Goal: Navigation & Orientation: Find specific page/section

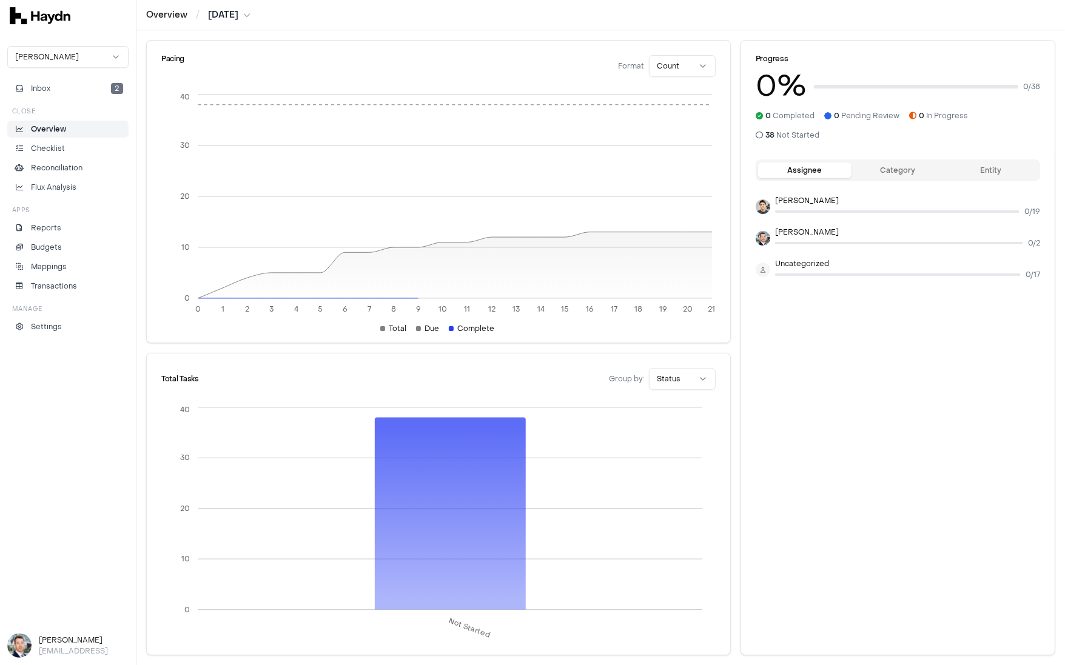
click at [674, 61] on html "Overview / [DATE] [PERSON_NAME] Inbox 2 Close Overview Checklist Reconciliation…" at bounding box center [532, 332] width 1065 height 665
click at [673, 61] on html "Overview / [DATE] [PERSON_NAME] Inbox 2 Close Overview Checklist Reconciliation…" at bounding box center [532, 332] width 1065 height 665
click at [61, 92] on button "Inbox 2" at bounding box center [67, 88] width 121 height 17
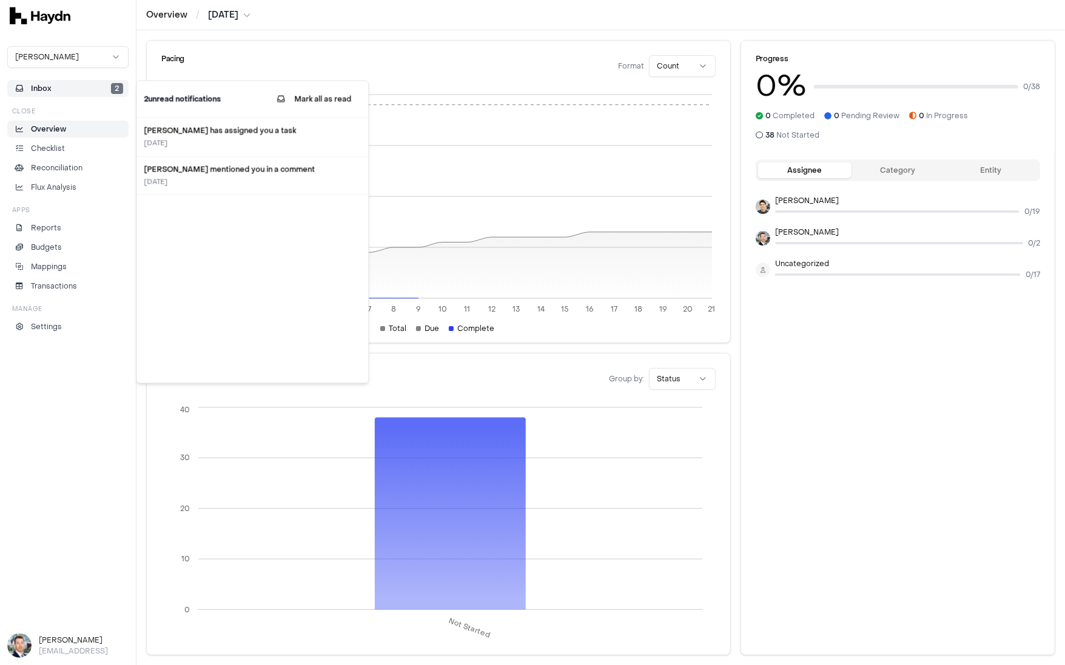
click at [57, 92] on button "Inbox 2" at bounding box center [67, 88] width 121 height 17
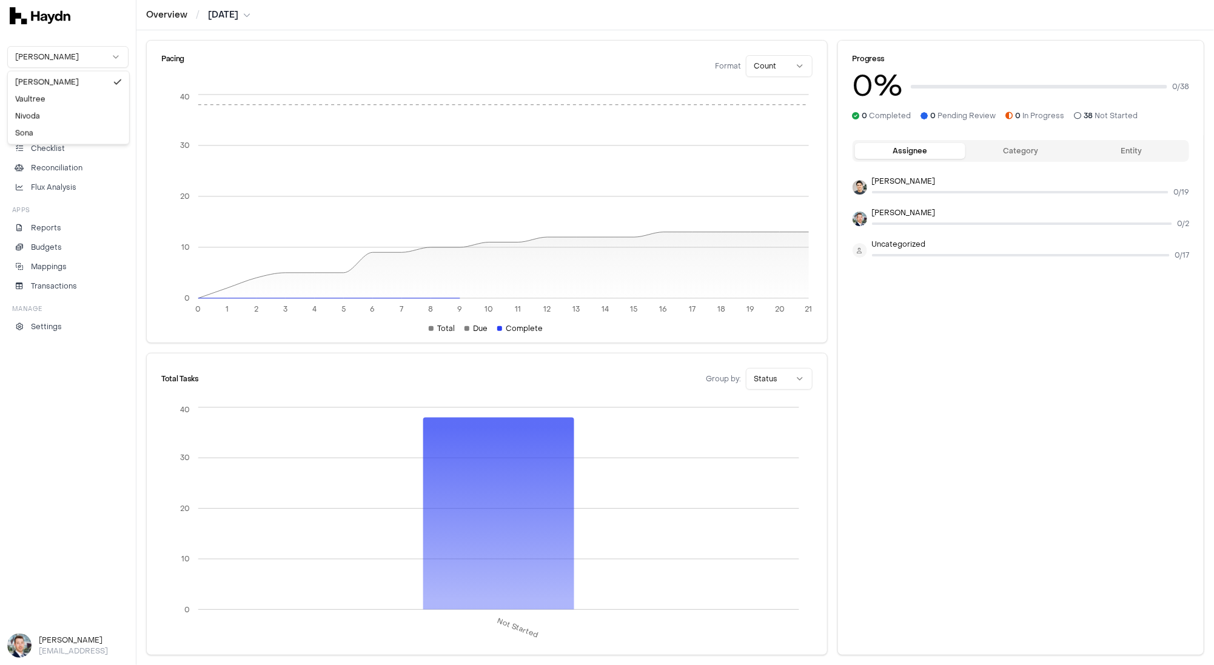
click at [85, 54] on html "Overview / [DATE] [PERSON_NAME] Inbox 2 Close Overview Checklist Reconciliation…" at bounding box center [607, 332] width 1214 height 665
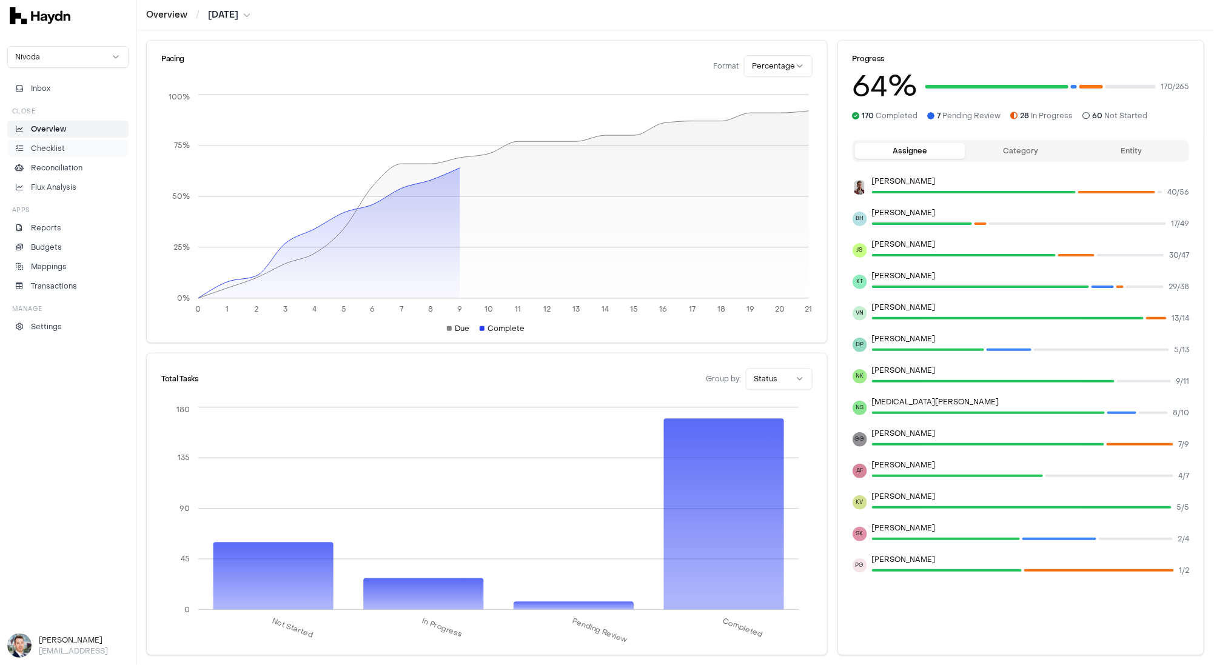
click at [96, 151] on li "Checklist" at bounding box center [68, 148] width 110 height 11
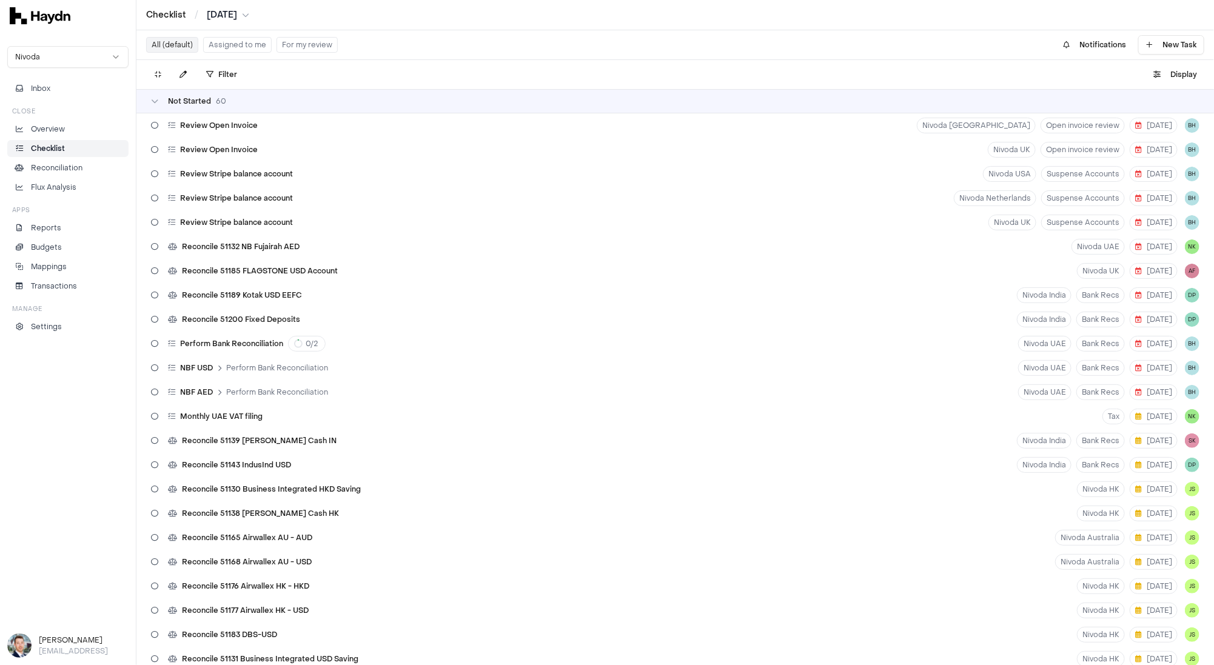
click at [158, 105] on div "Not Started 60" at bounding box center [188, 101] width 75 height 10
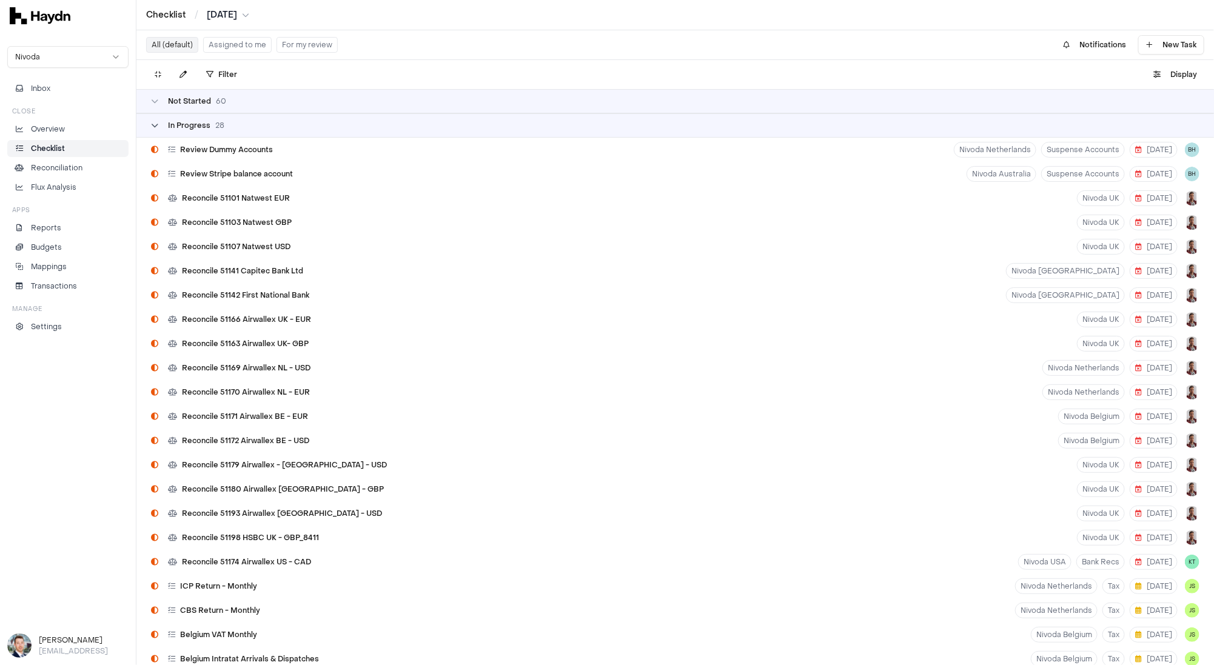
click at [164, 122] on div "In Progress 28" at bounding box center [187, 126] width 73 height 10
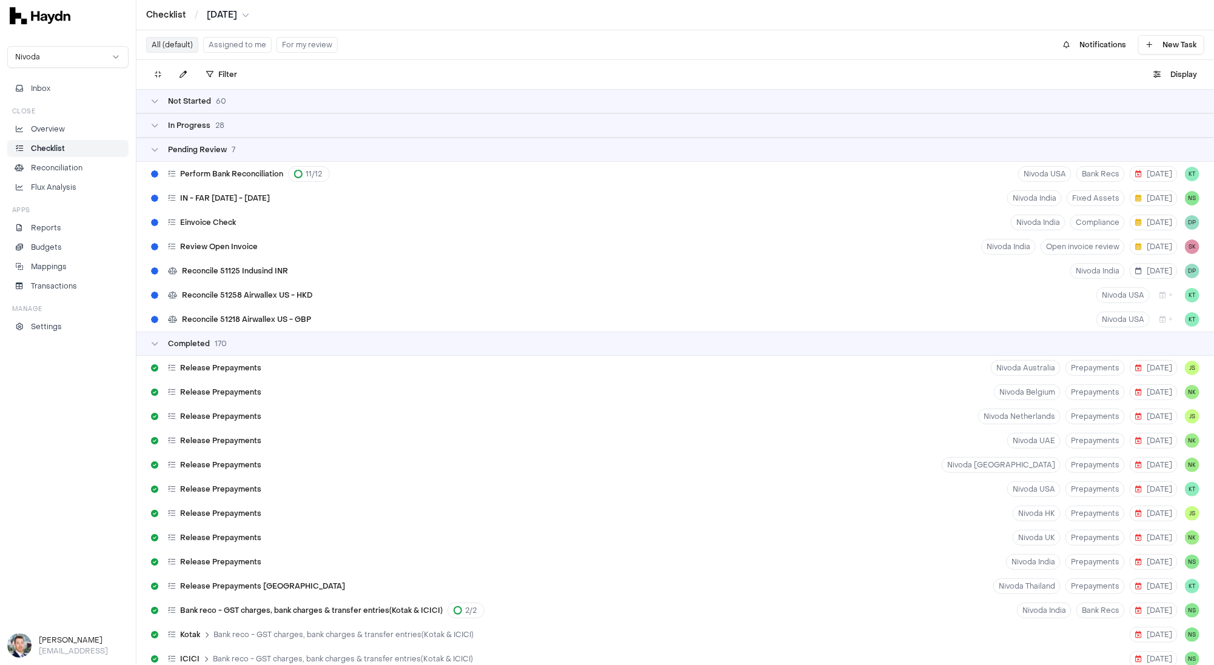
click at [172, 155] on div "Pending Review 7" at bounding box center [674, 150] width 1077 height 24
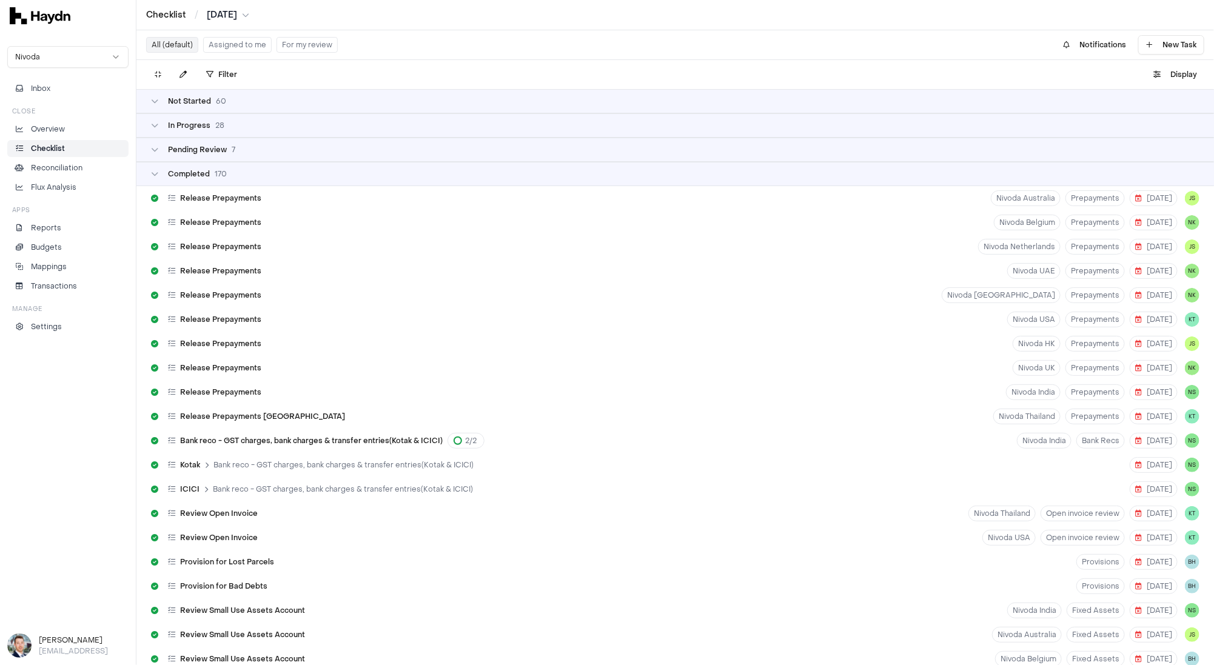
click at [177, 181] on div "Completed 170" at bounding box center [674, 174] width 1077 height 24
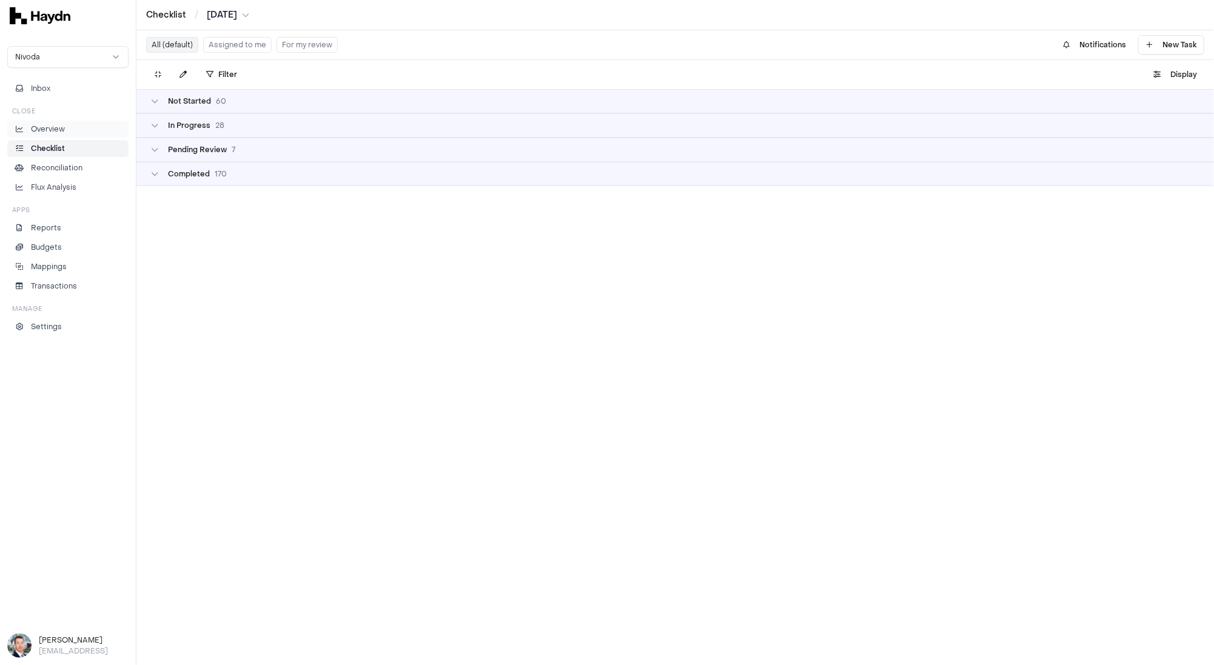
click at [57, 129] on p "Overview" at bounding box center [48, 129] width 34 height 11
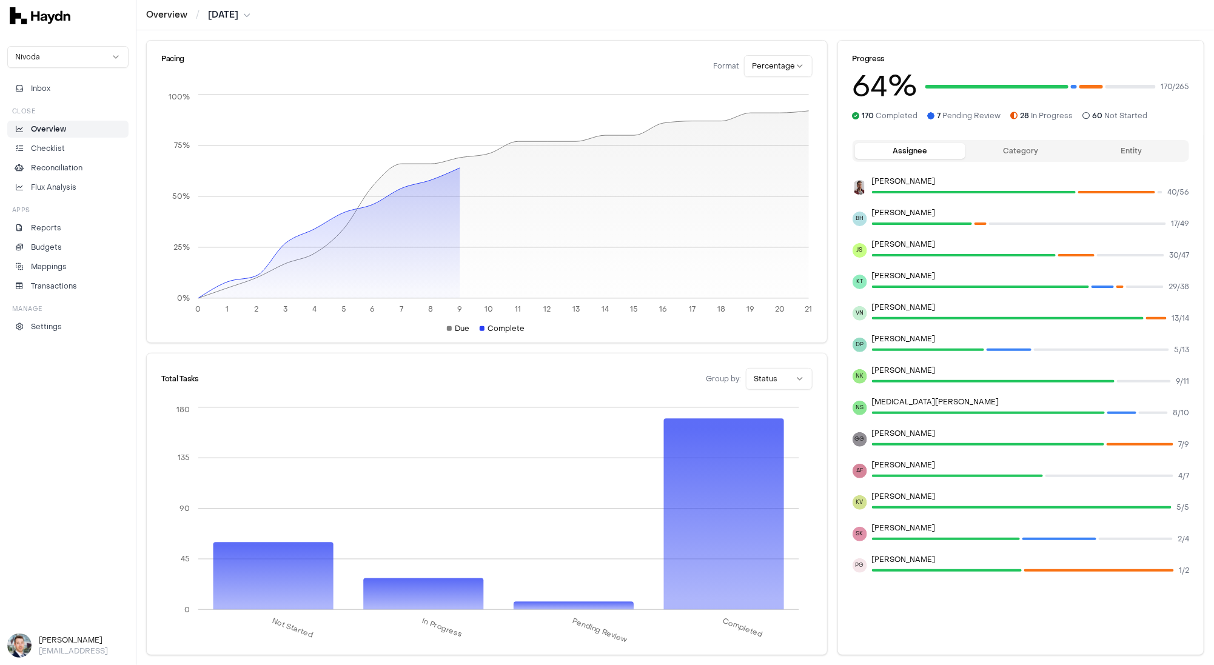
click at [240, 15] on html "Overview / [DATE] Nivoda Inbox Close Overview Checklist Reconciliation Flux Ana…" at bounding box center [607, 332] width 1214 height 665
click at [220, 129] on div "[DATE]" at bounding box center [231, 137] width 72 height 17
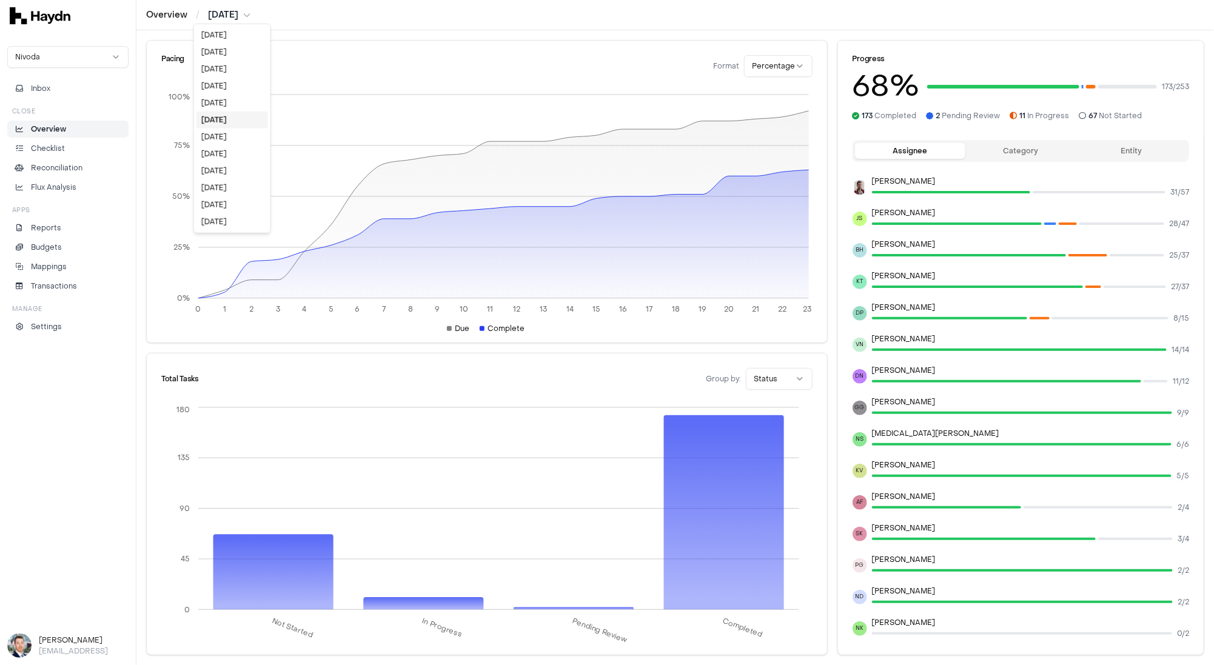
click at [240, 19] on html "Overview / [DATE] Nivoda Inbox Close Overview Checklist Reconciliation Flux Ana…" at bounding box center [607, 332] width 1214 height 665
click at [218, 104] on div "[DATE]" at bounding box center [232, 103] width 72 height 17
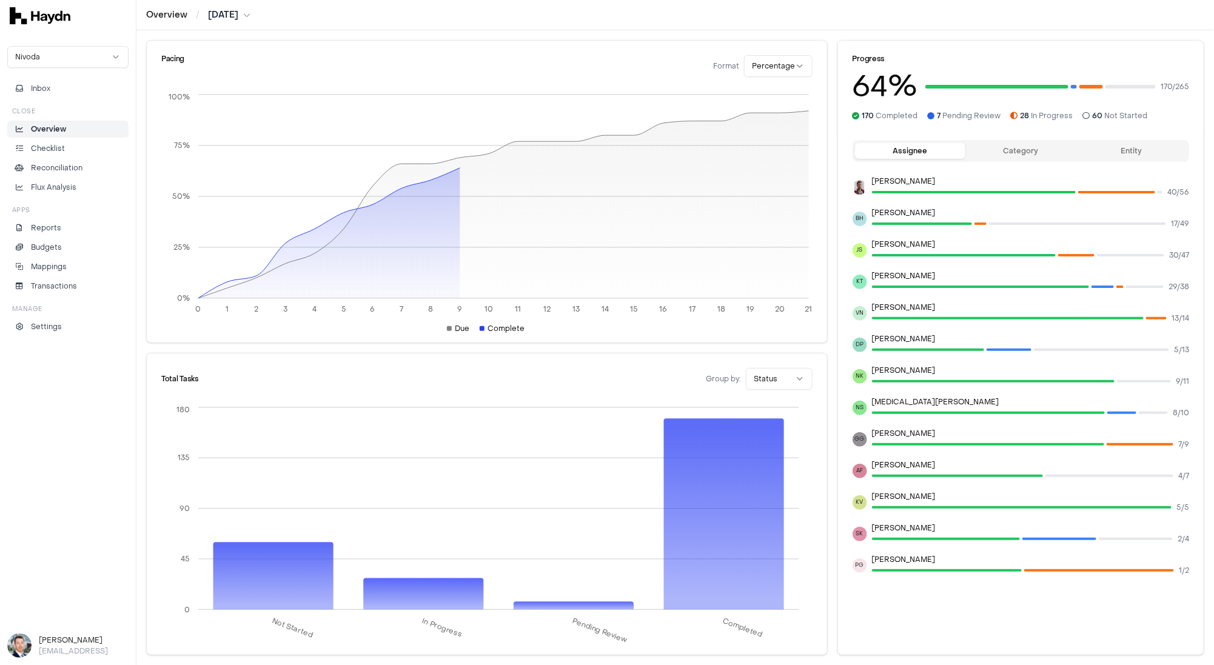
click at [851, 115] on span "60" at bounding box center [1098, 116] width 10 height 10
click at [65, 229] on li "Reports" at bounding box center [68, 228] width 110 height 11
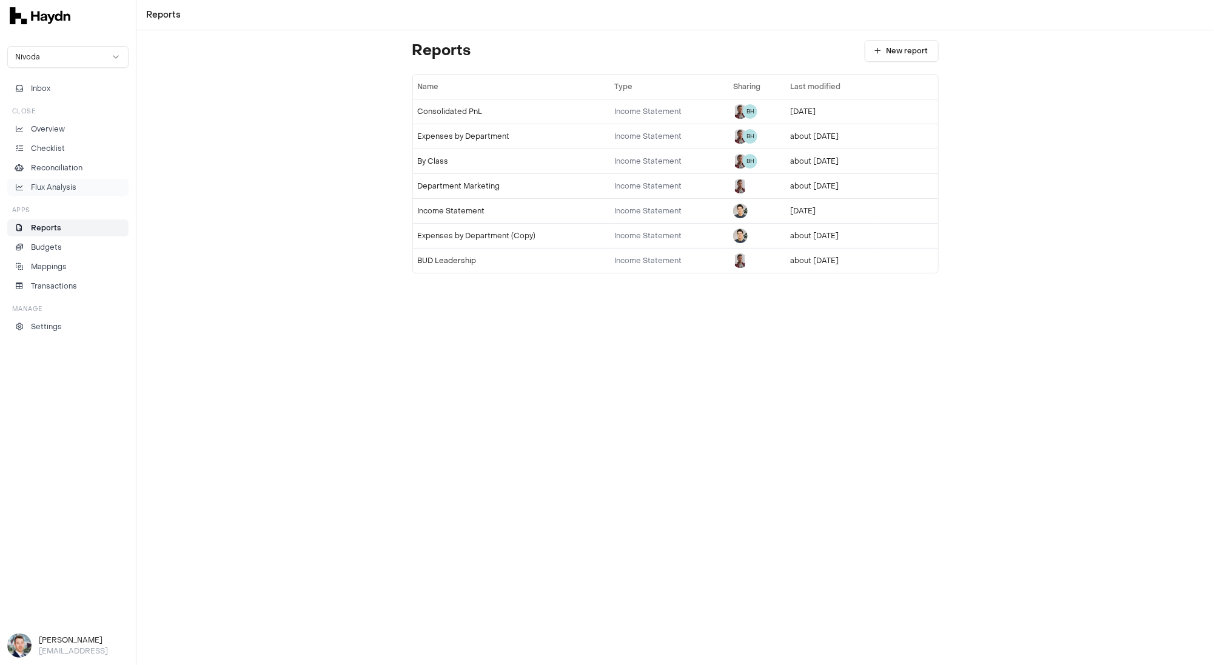
click at [64, 187] on p "Flux Analysis" at bounding box center [53, 187] width 45 height 11
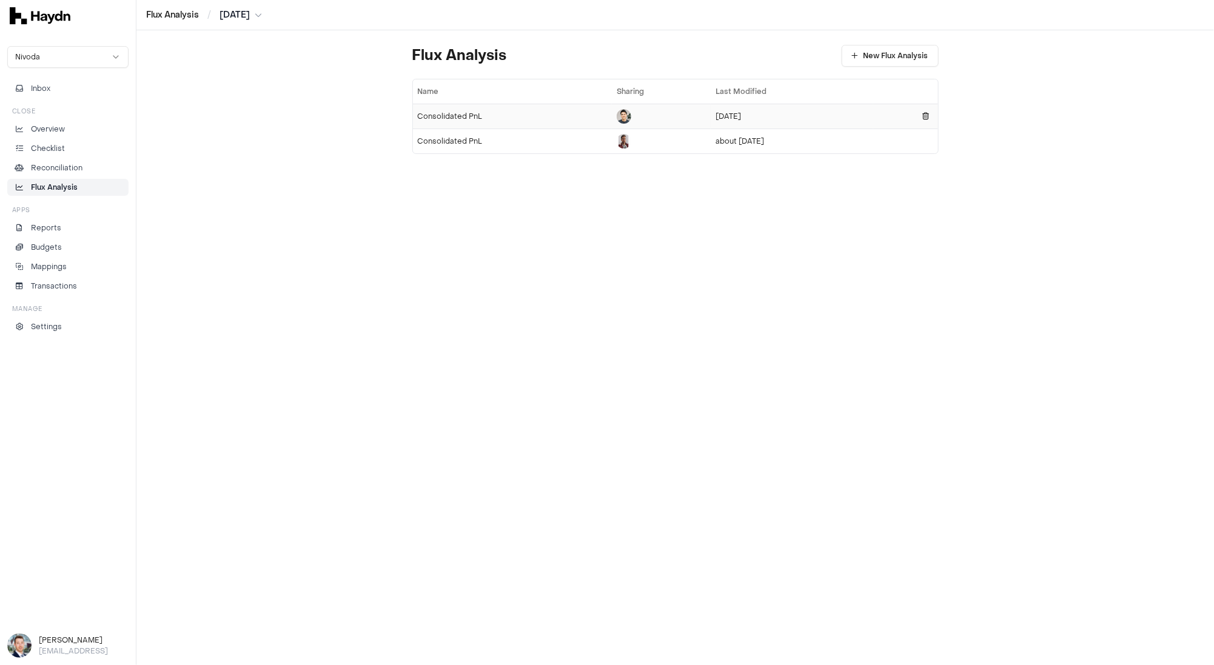
click at [495, 119] on div "Consolidated PnL" at bounding box center [513, 117] width 190 height 10
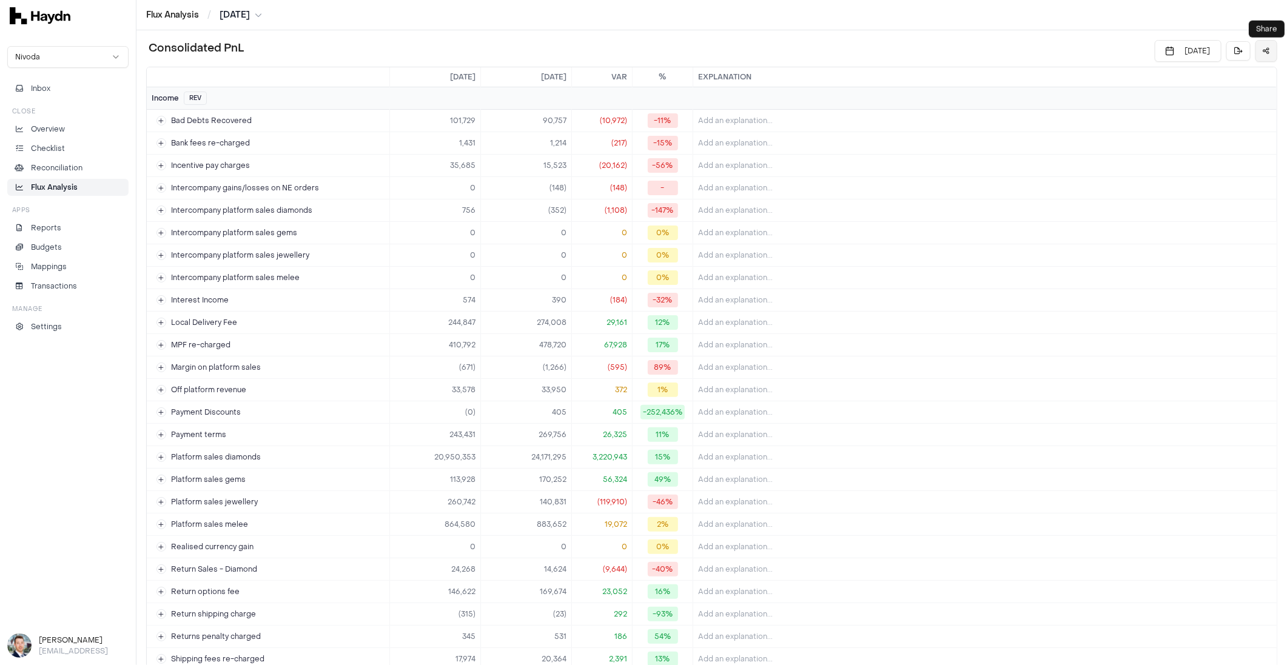
click at [851, 53] on icon at bounding box center [1266, 50] width 7 height 7
click at [851, 52] on button "[DATE]" at bounding box center [1187, 51] width 67 height 22
click at [464, 78] on th "[DATE]" at bounding box center [435, 77] width 91 height 20
click at [233, 16] on html "Flux Analysis / [DATE] Nivoda Inbox Close Overview Checklist Reconciliation Flu…" at bounding box center [643, 332] width 1287 height 665
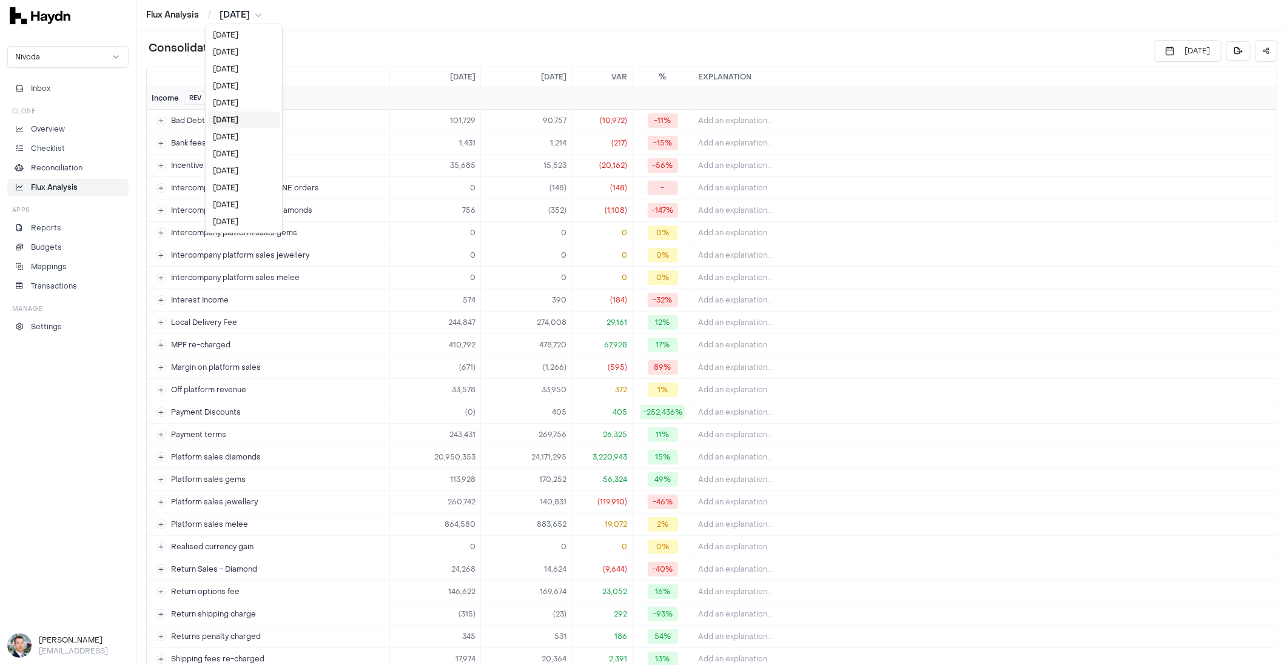
click at [235, 15] on html "Flux Analysis / [DATE] Nivoda Inbox Close Overview Checklist Reconciliation Flu…" at bounding box center [643, 332] width 1287 height 665
click at [193, 96] on div "REV" at bounding box center [195, 98] width 23 height 13
click at [176, 101] on div "Income REV" at bounding box center [179, 98] width 55 height 13
click at [168, 114] on td "Bad Debts Recovered" at bounding box center [268, 121] width 243 height 22
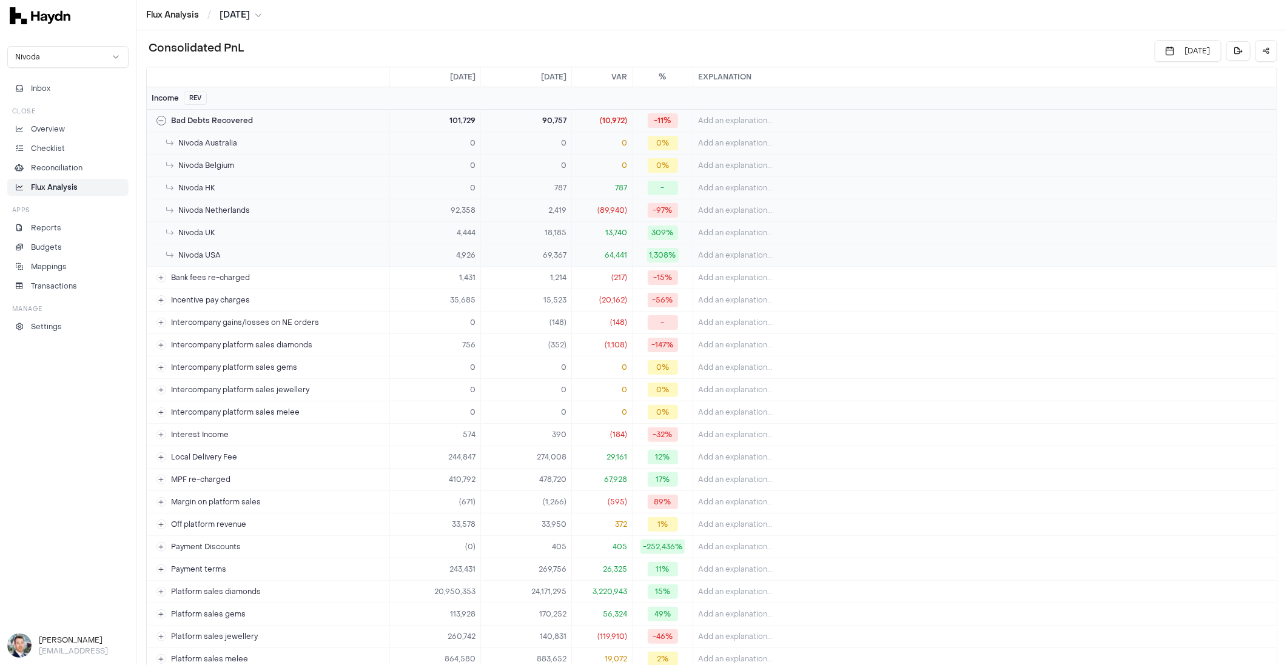
click at [167, 116] on div "Bad Debts Recovered" at bounding box center [204, 121] width 96 height 10
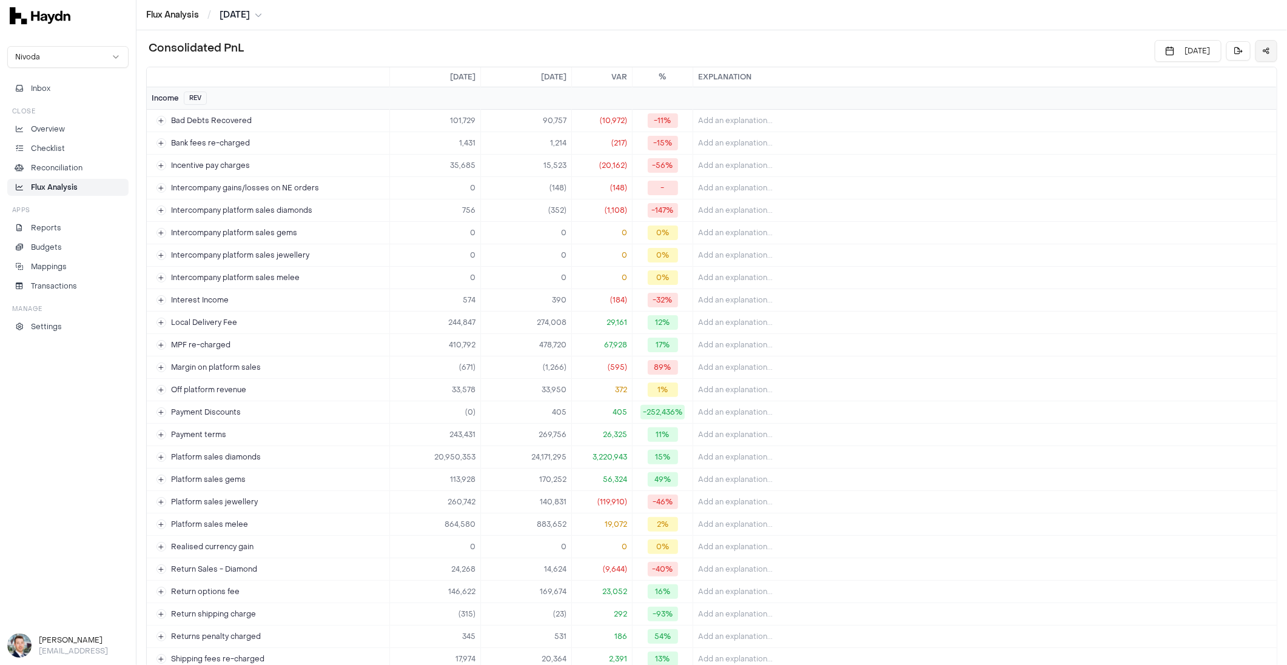
click at [851, 47] on icon at bounding box center [1266, 50] width 7 height 7
click at [851, 54] on button "[DATE]" at bounding box center [1187, 51] width 67 height 22
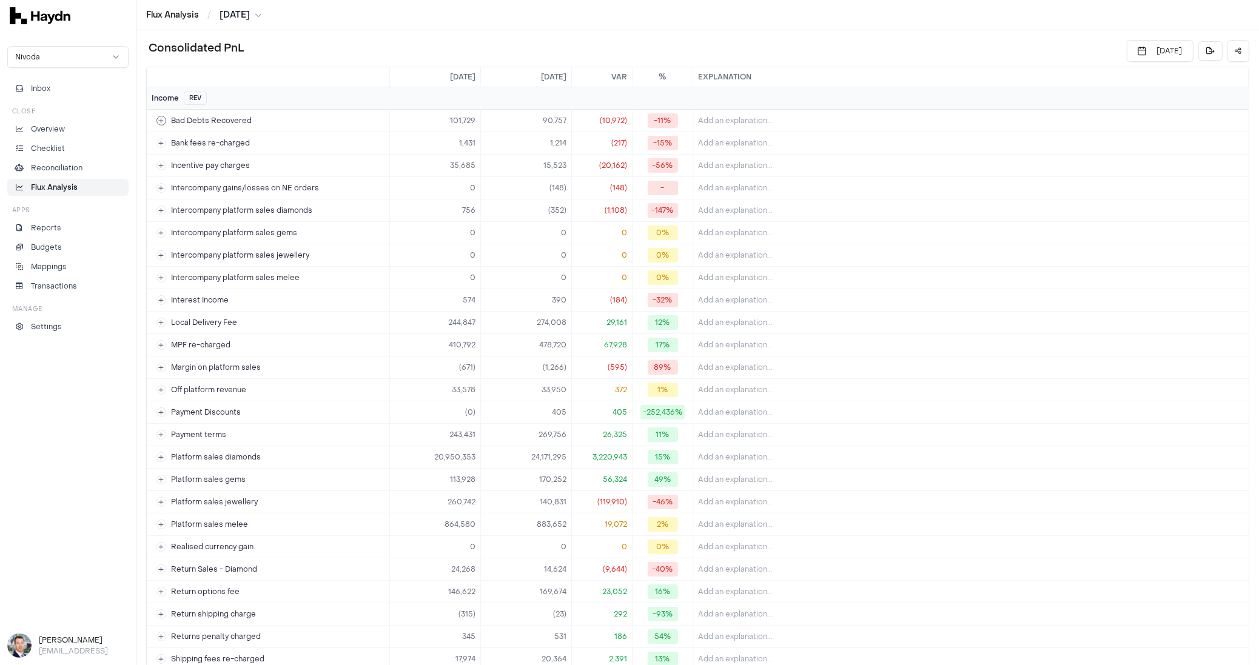
click at [161, 118] on icon at bounding box center [161, 121] width 5 height 6
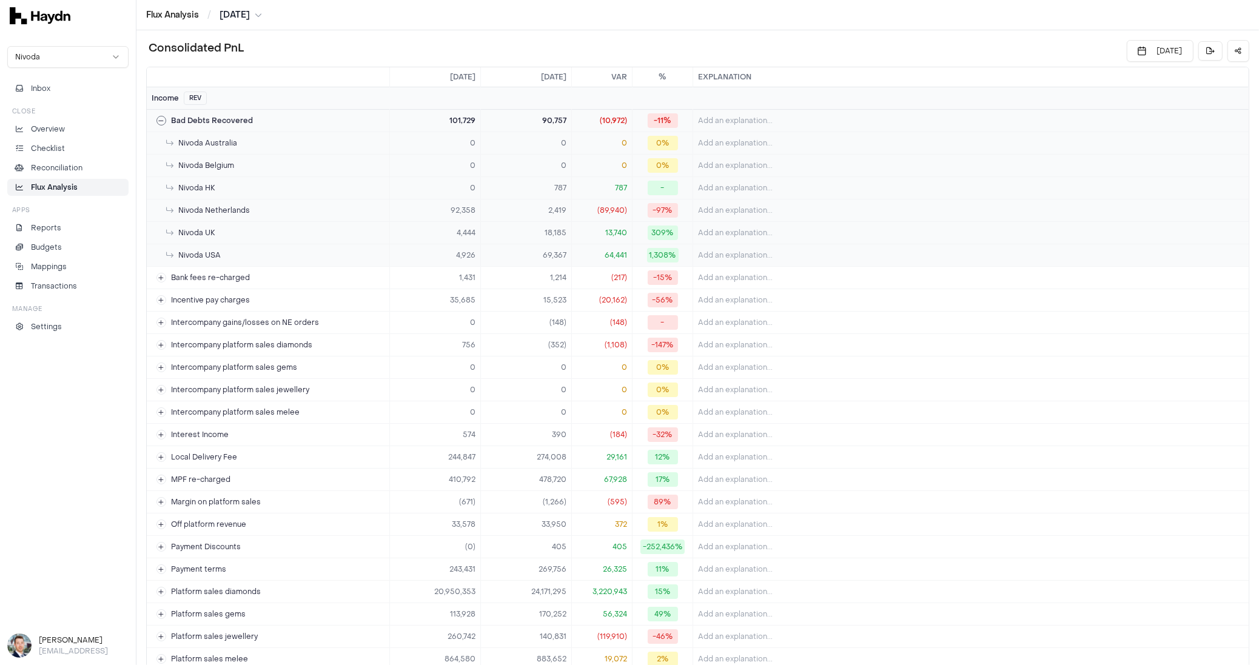
click at [161, 121] on icon at bounding box center [161, 121] width 5 height 6
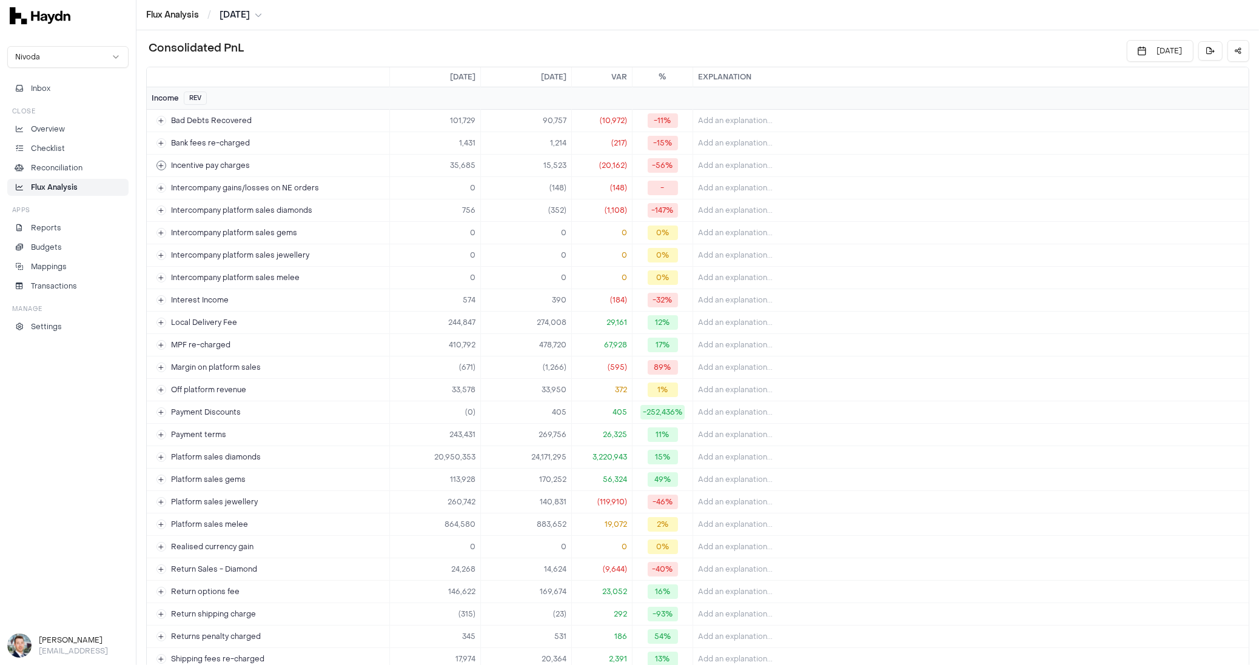
click at [162, 161] on button at bounding box center [161, 166] width 10 height 10
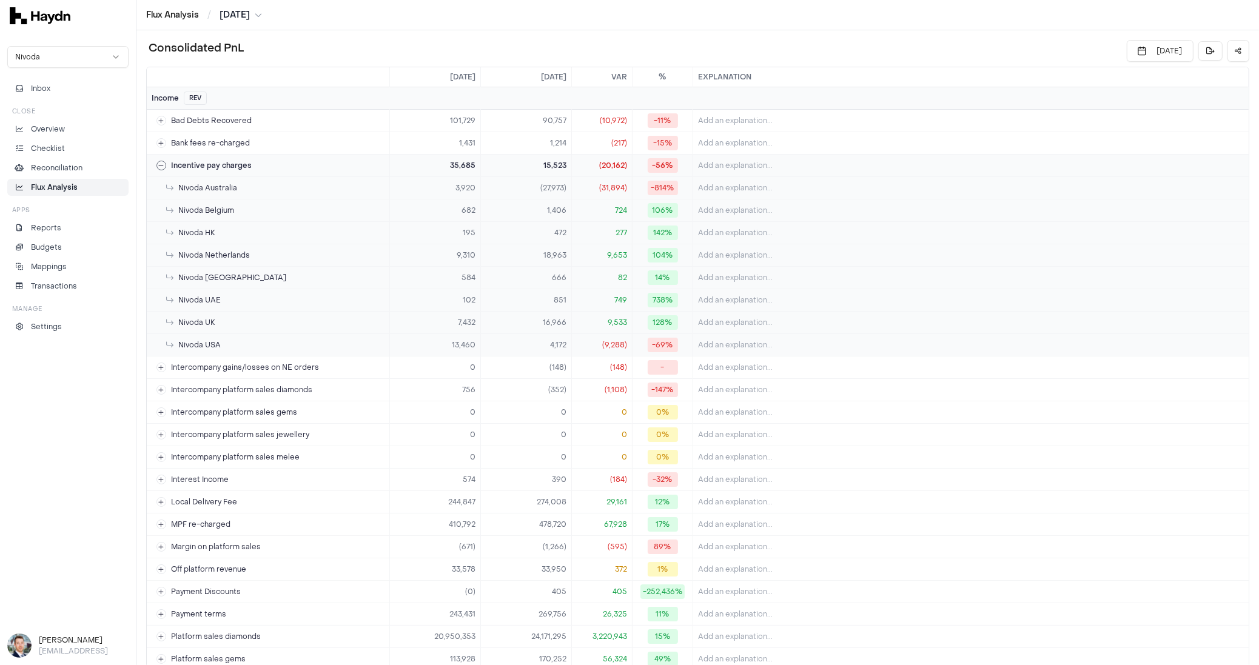
click at [159, 162] on icon at bounding box center [161, 165] width 5 height 6
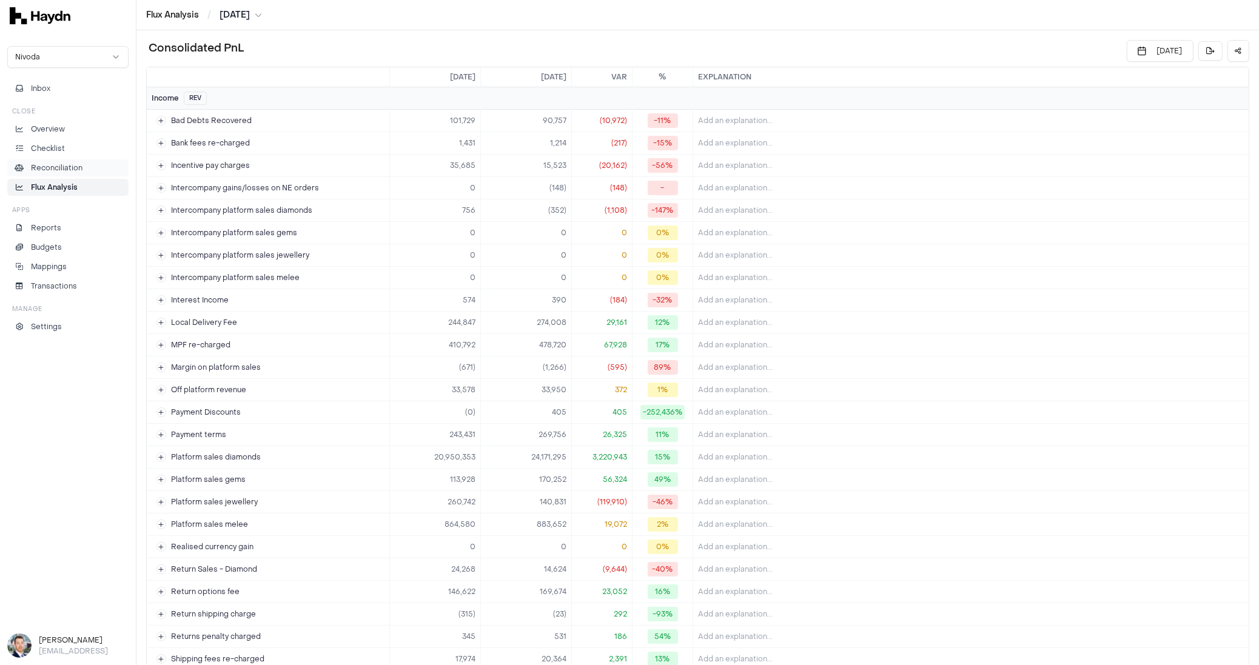
click at [62, 172] on p "Reconciliation" at bounding box center [57, 167] width 52 height 11
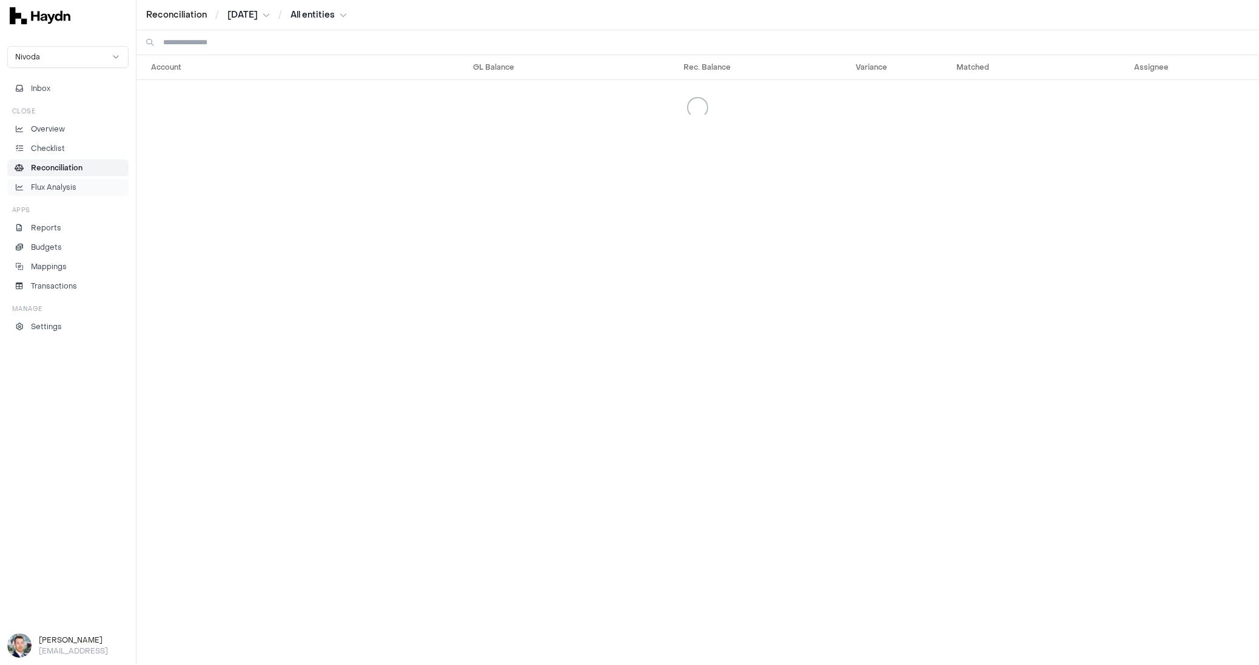
click at [67, 183] on p "Flux Analysis" at bounding box center [53, 187] width 45 height 11
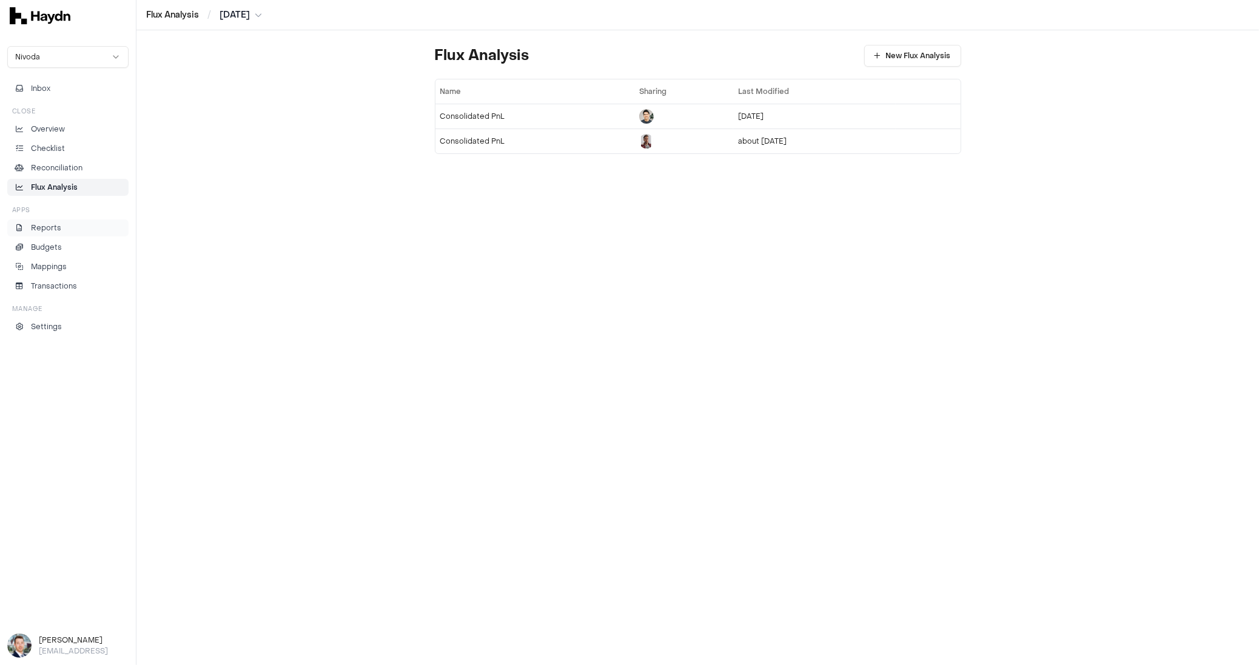
click at [54, 226] on p "Reports" at bounding box center [46, 228] width 30 height 11
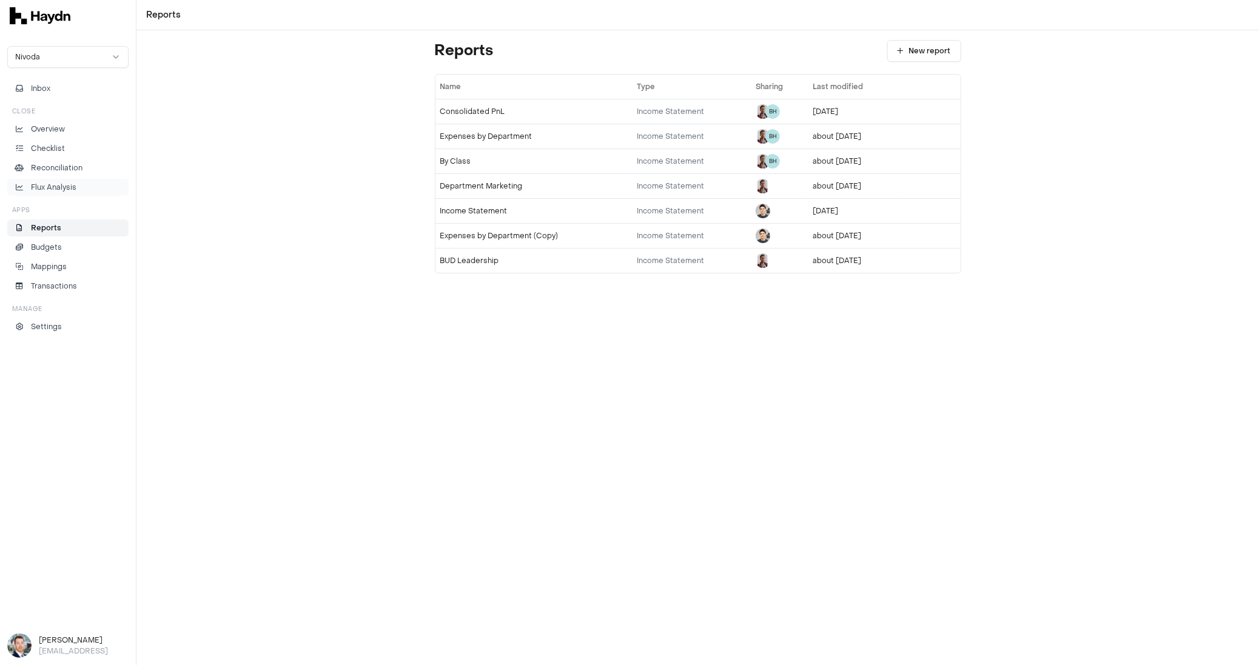
click at [63, 186] on p "Flux Analysis" at bounding box center [53, 187] width 45 height 11
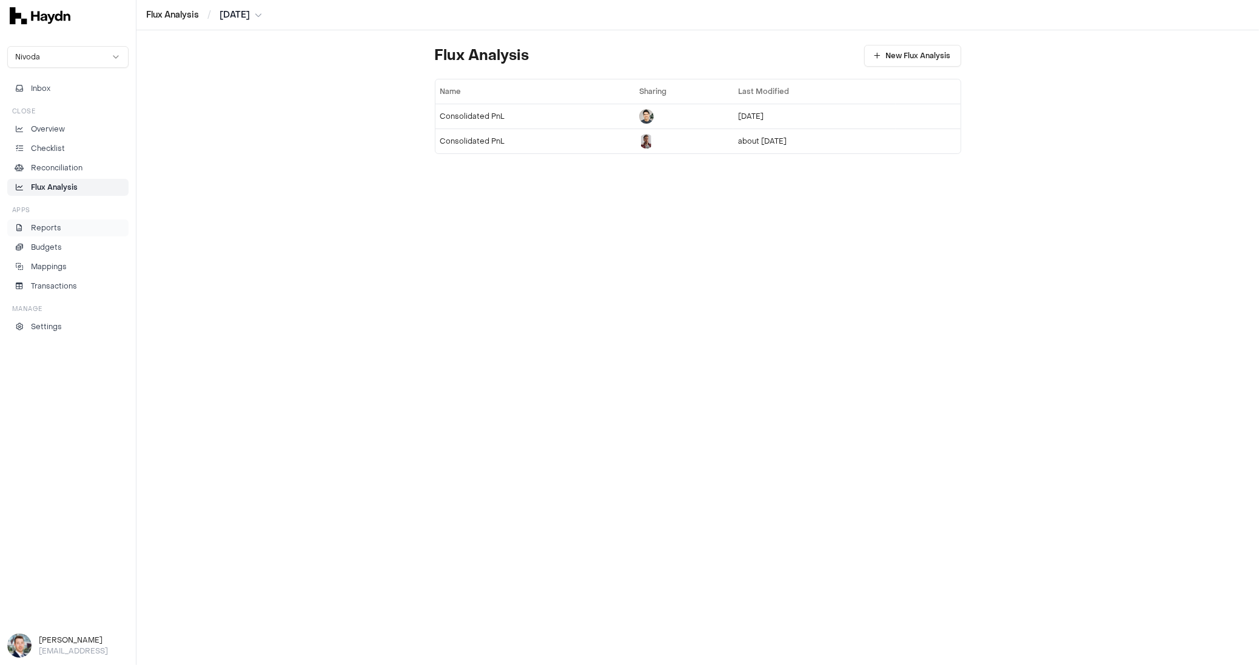
click at [47, 223] on p "Reports" at bounding box center [46, 228] width 30 height 11
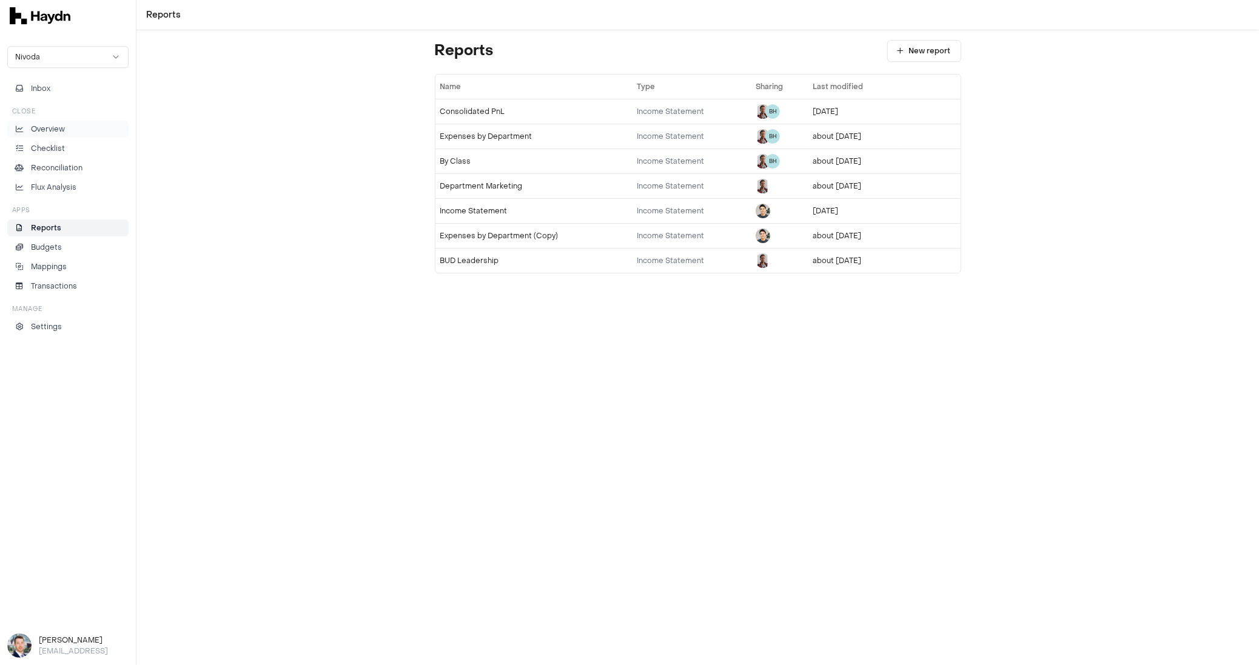
click at [54, 130] on p "Overview" at bounding box center [48, 129] width 34 height 11
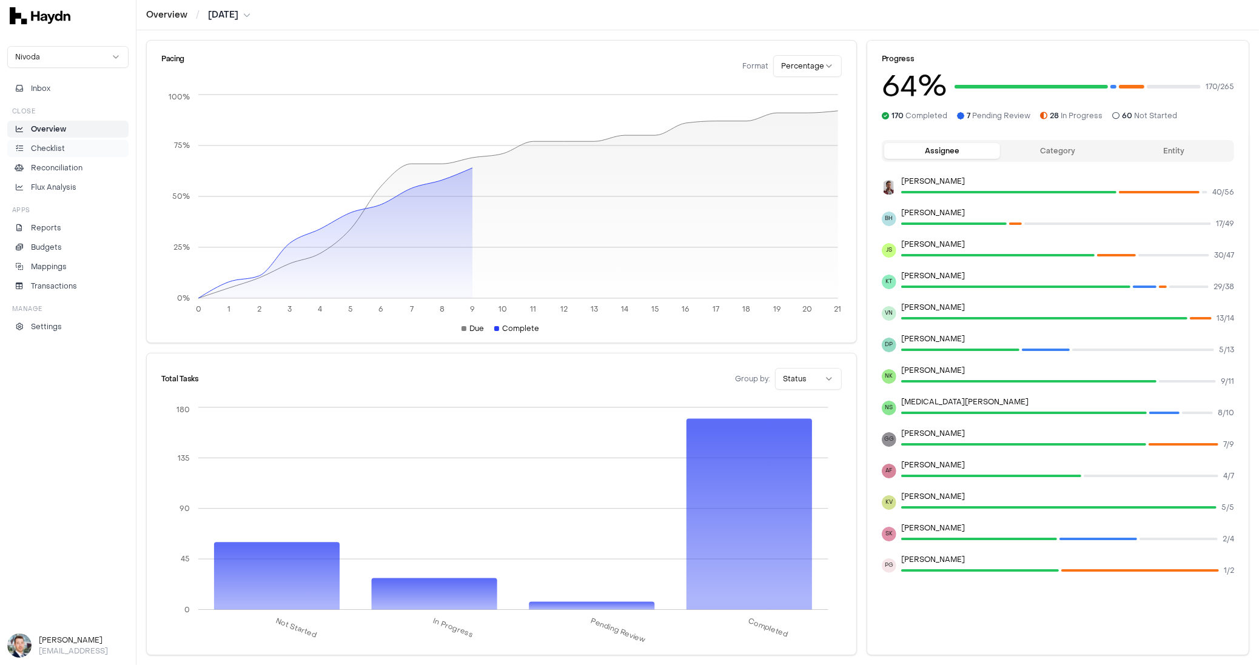
click at [55, 147] on p "Checklist" at bounding box center [48, 148] width 34 height 11
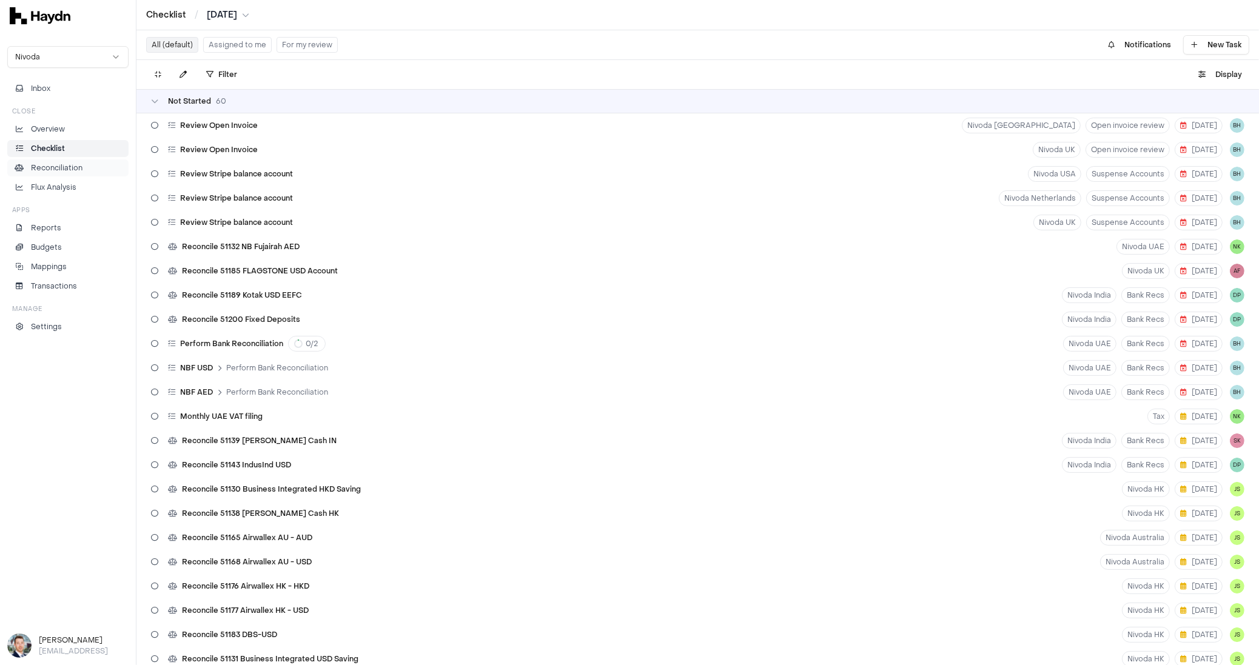
click at [65, 162] on p "Reconciliation" at bounding box center [57, 167] width 52 height 11
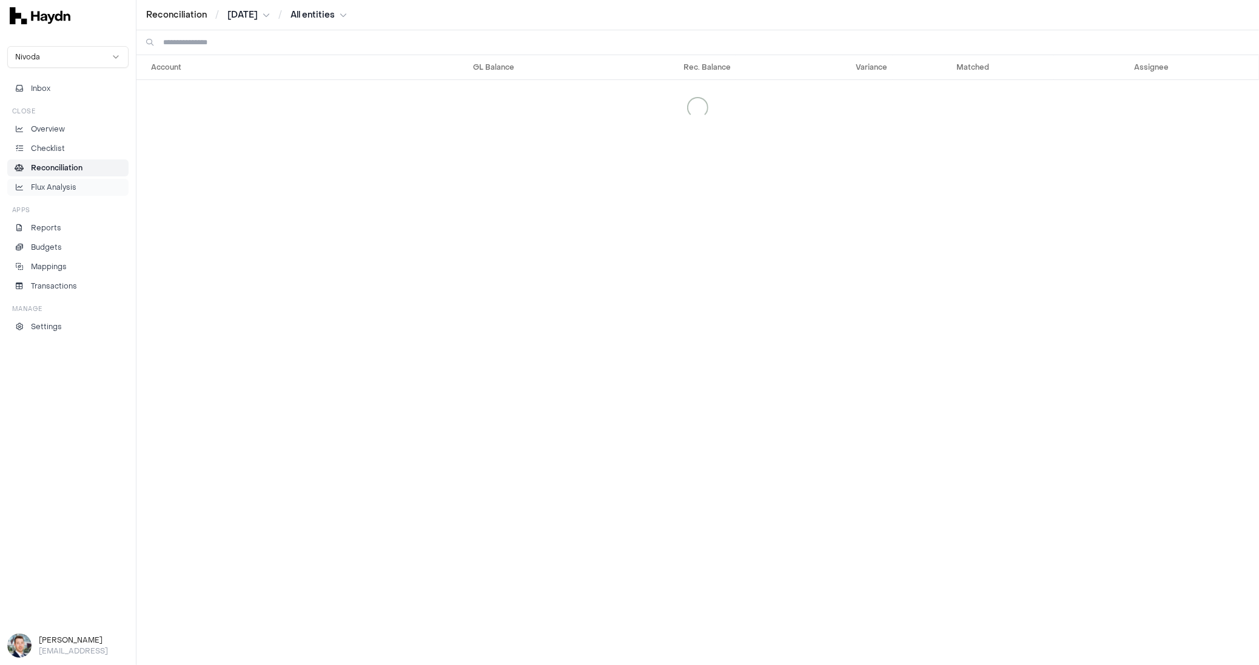
click at [49, 182] on p "Flux Analysis" at bounding box center [53, 187] width 45 height 11
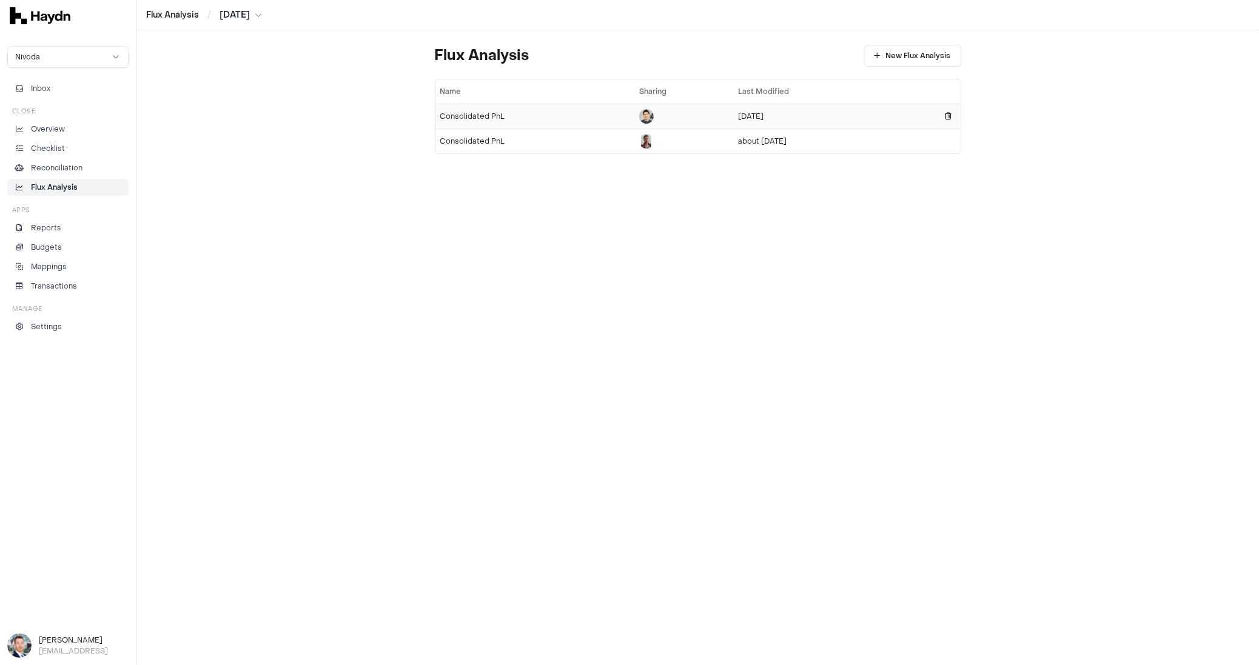
click at [461, 107] on td "Consolidated PnL" at bounding box center [534, 116] width 199 height 25
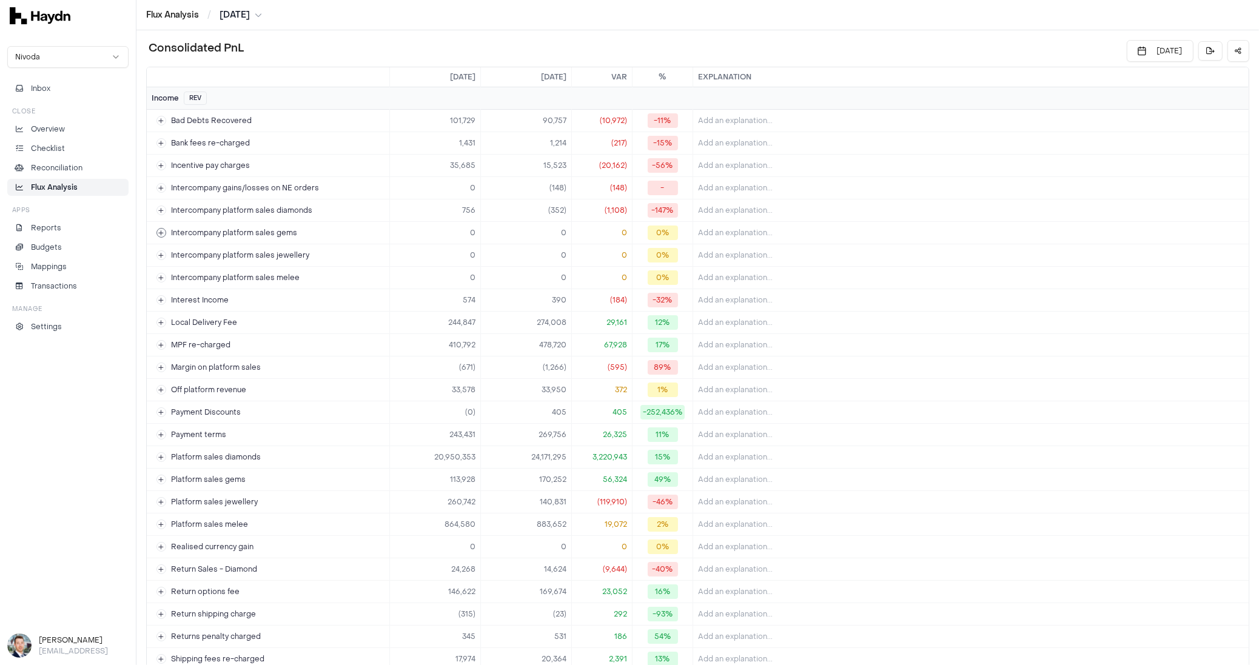
click at [247, 233] on span "Intercompany platform sales gems" at bounding box center [234, 233] width 126 height 10
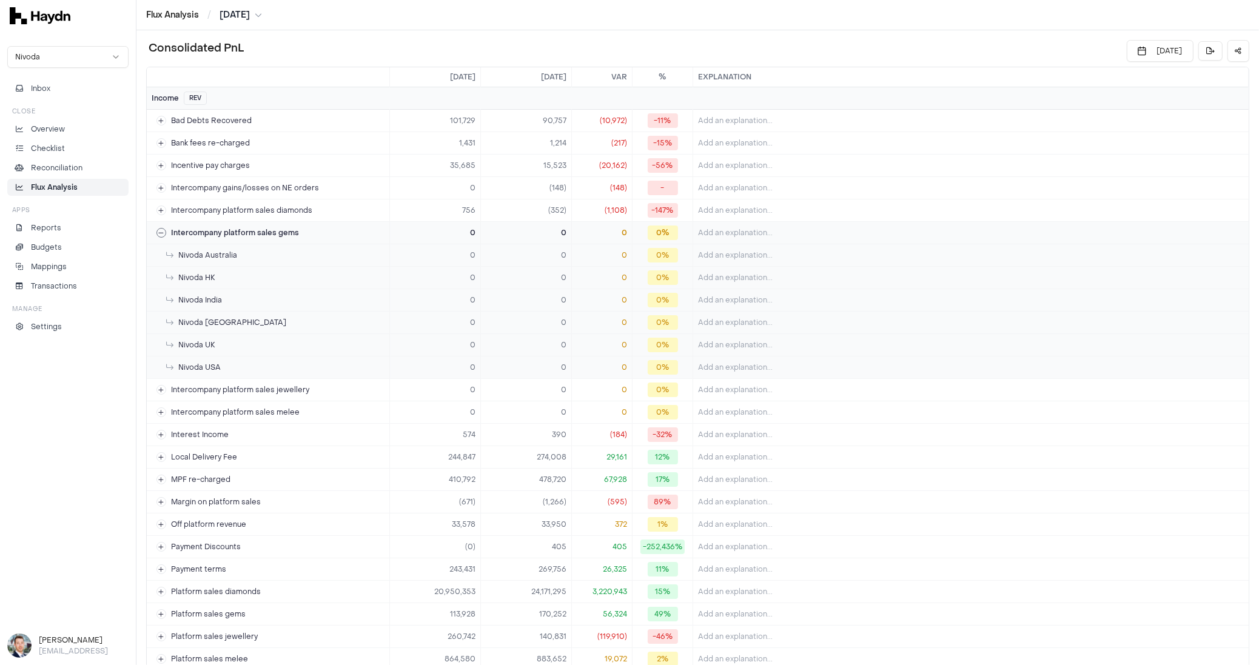
click at [247, 233] on span "Intercompany platform sales gems" at bounding box center [235, 233] width 128 height 10
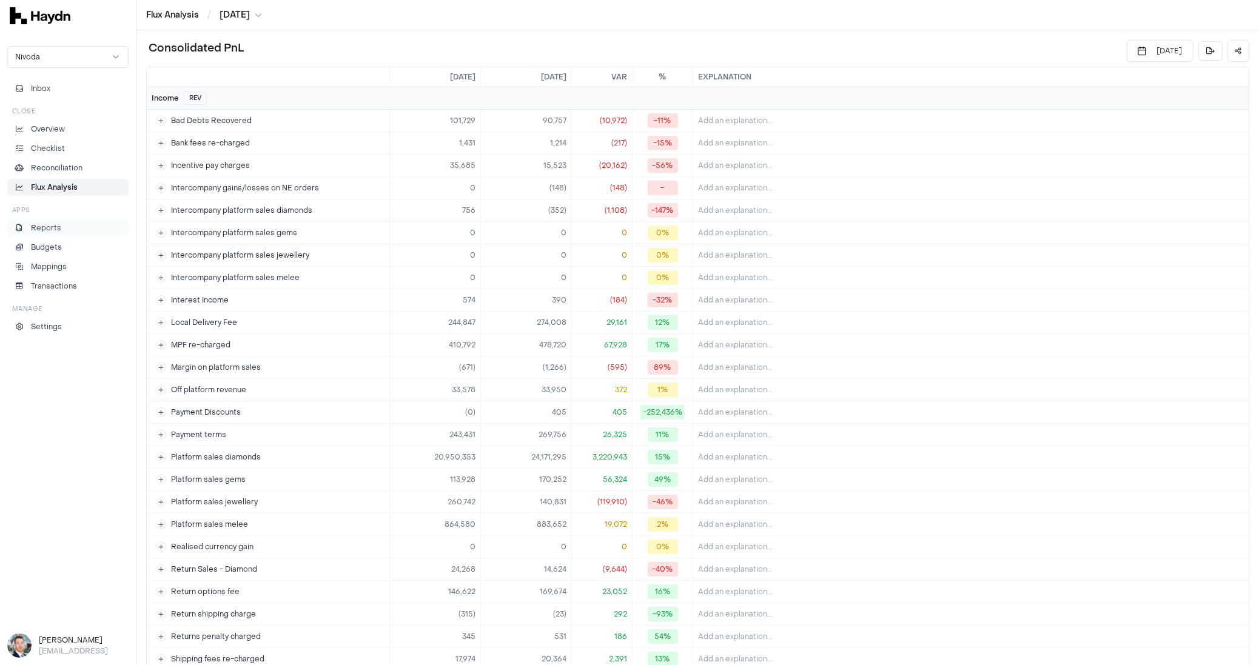
click at [44, 223] on p "Reports" at bounding box center [46, 228] width 30 height 11
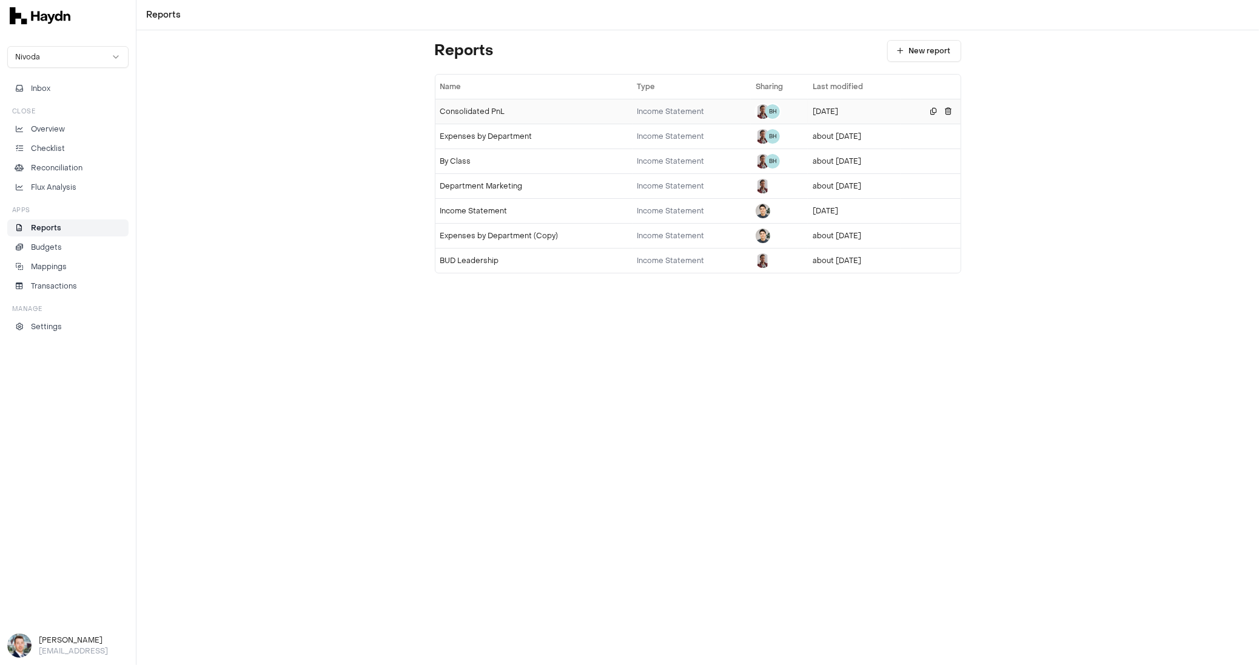
click at [463, 114] on div "Consolidated PnL" at bounding box center [533, 112] width 187 height 10
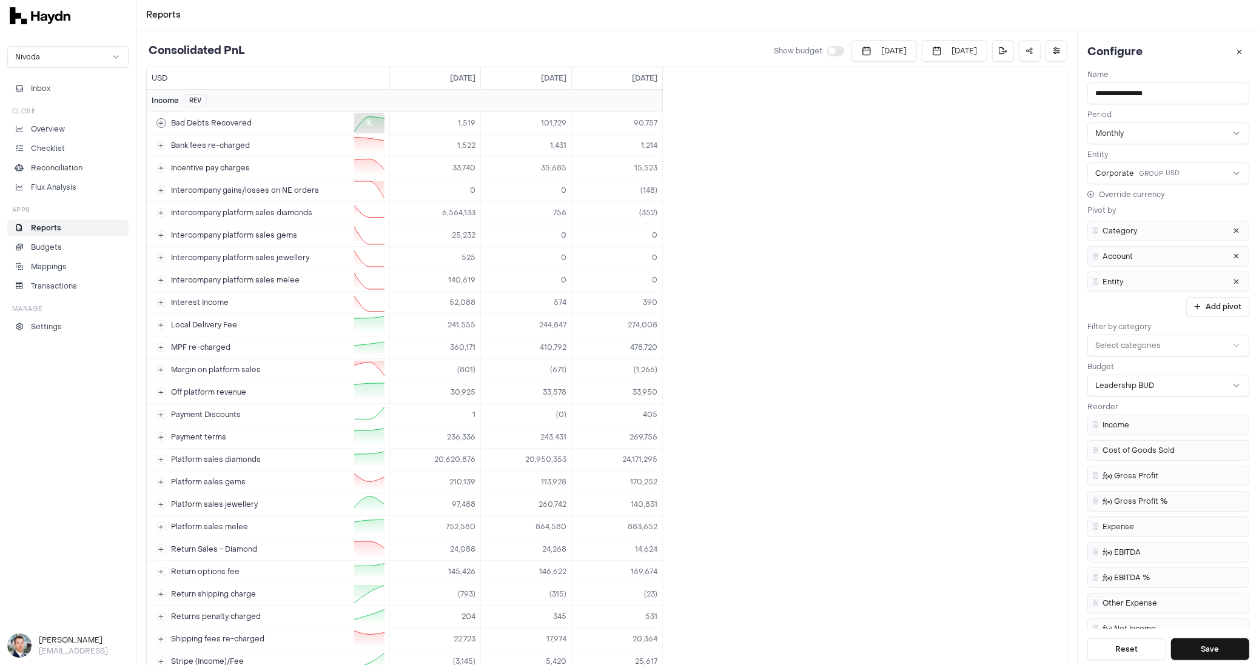
click at [155, 124] on td "Bad Debts Recovered" at bounding box center [268, 123] width 243 height 22
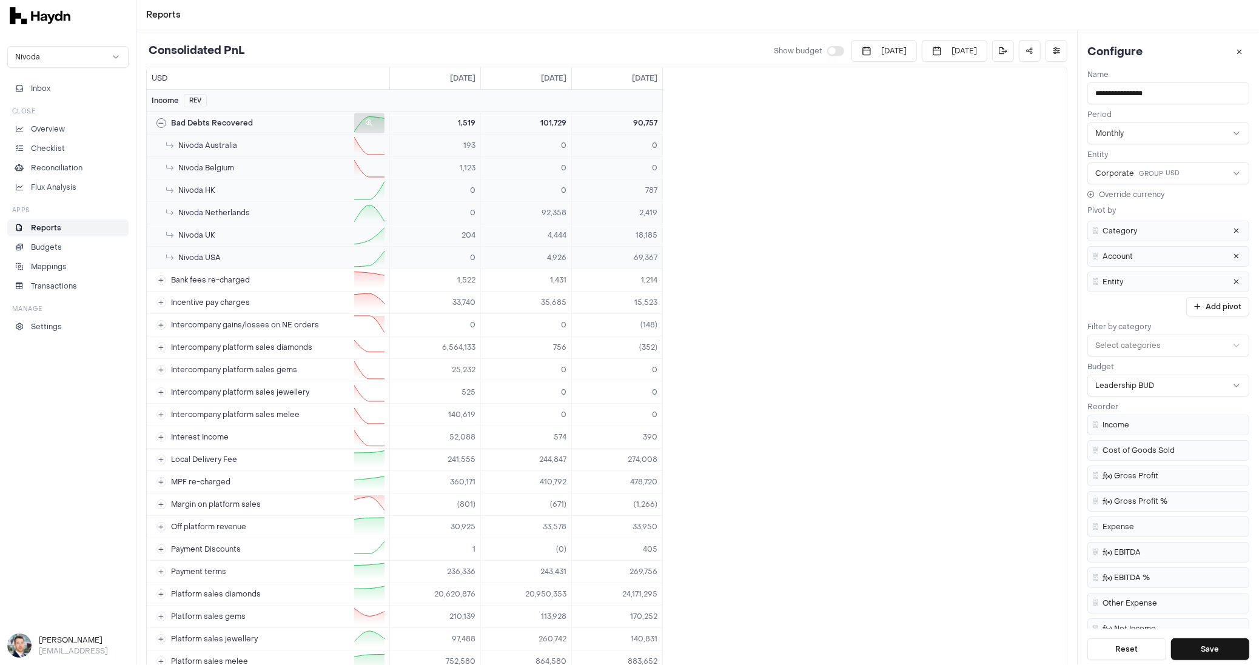
click at [159, 125] on button at bounding box center [161, 123] width 10 height 10
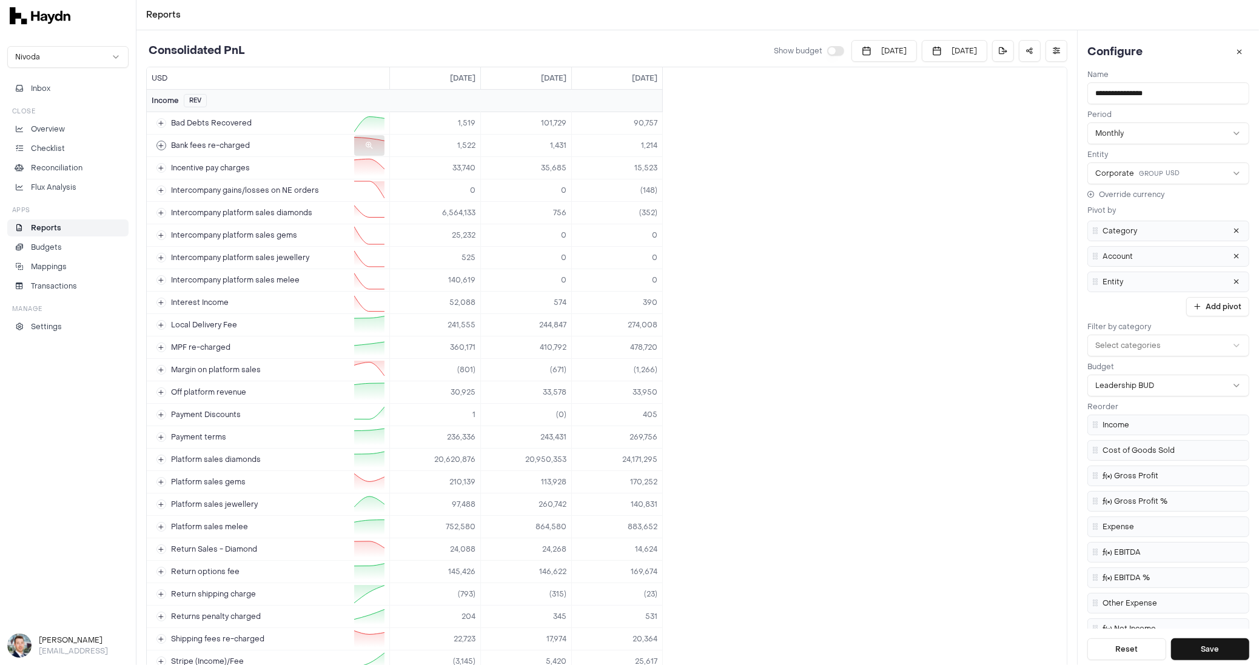
click at [164, 149] on div "Bank fees re-charged" at bounding box center [202, 146] width 93 height 10
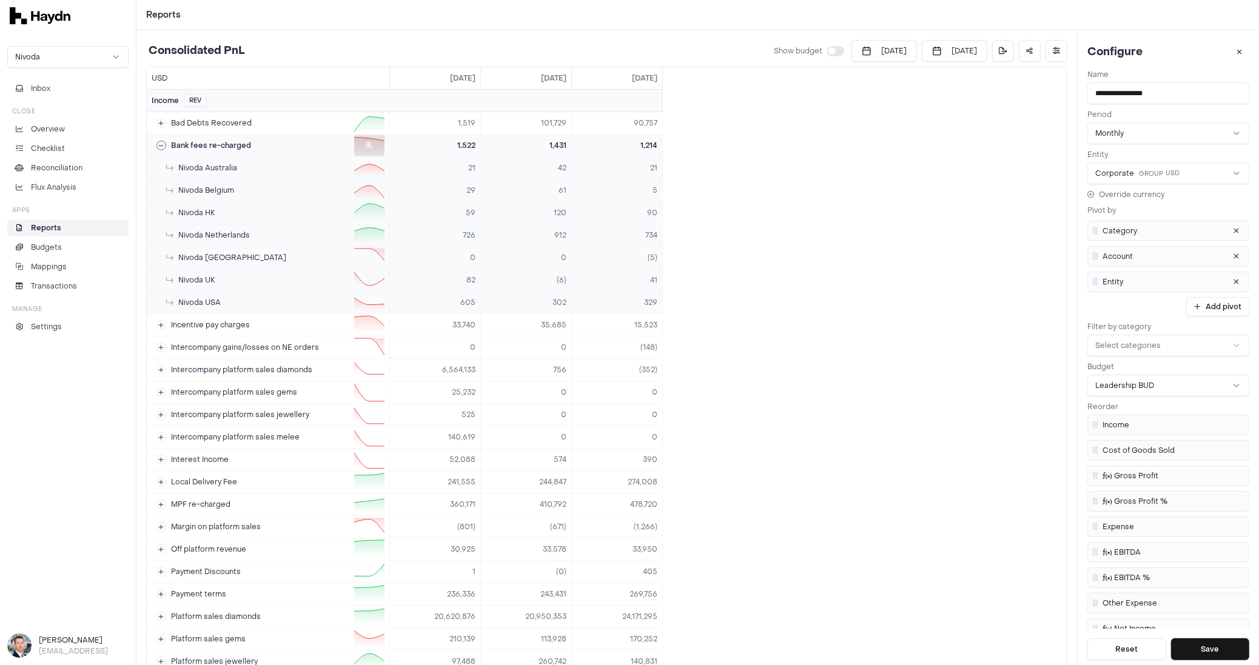
click at [164, 149] on div "Bank fees re-charged" at bounding box center [203, 146] width 95 height 10
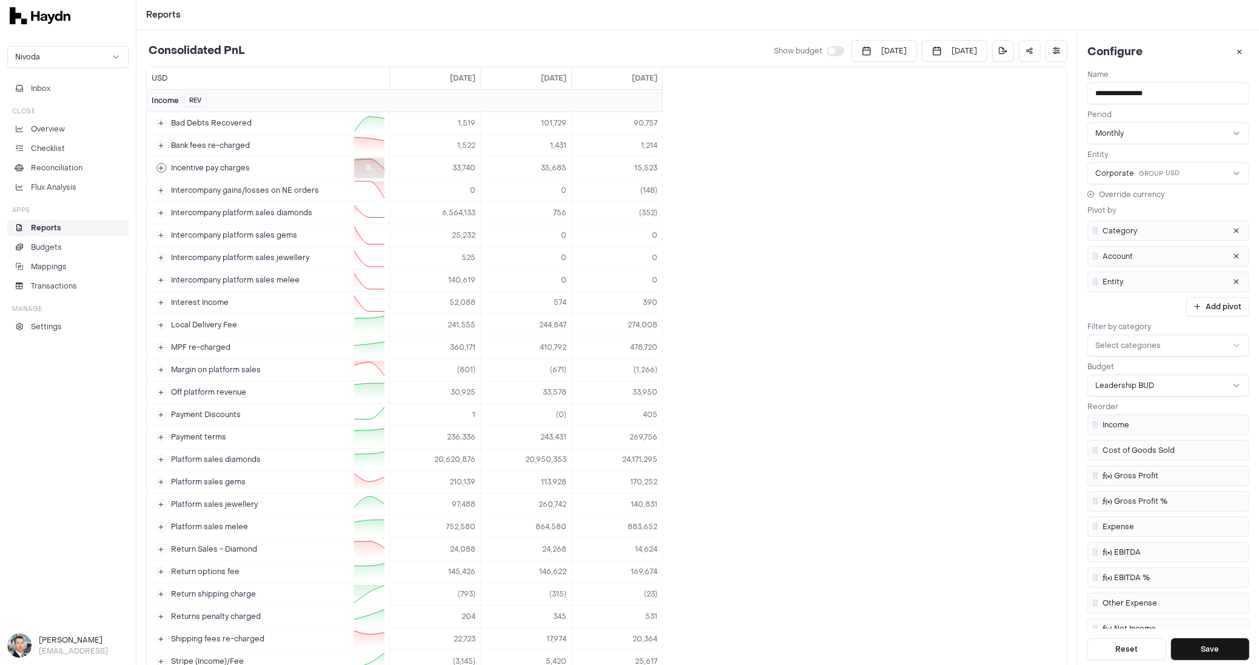
click at [369, 171] on div at bounding box center [369, 168] width 30 height 21
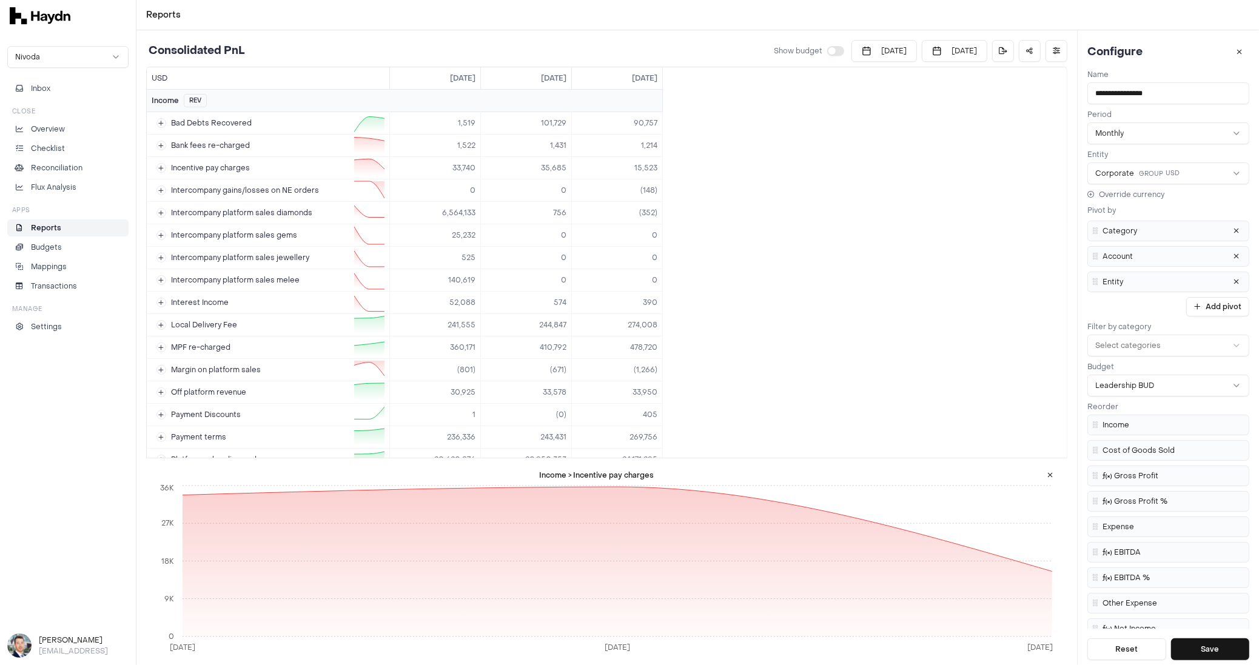
click at [851, 474] on button at bounding box center [1050, 475] width 20 height 19
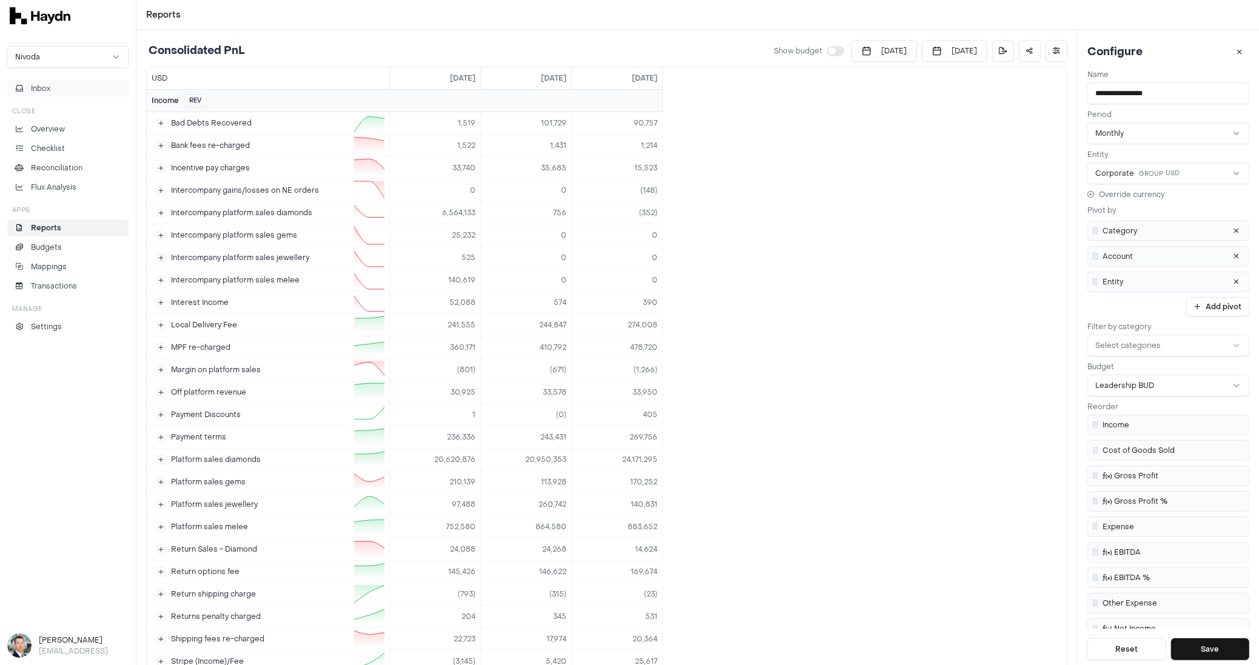
click at [54, 92] on button "Inbox" at bounding box center [67, 88] width 121 height 17
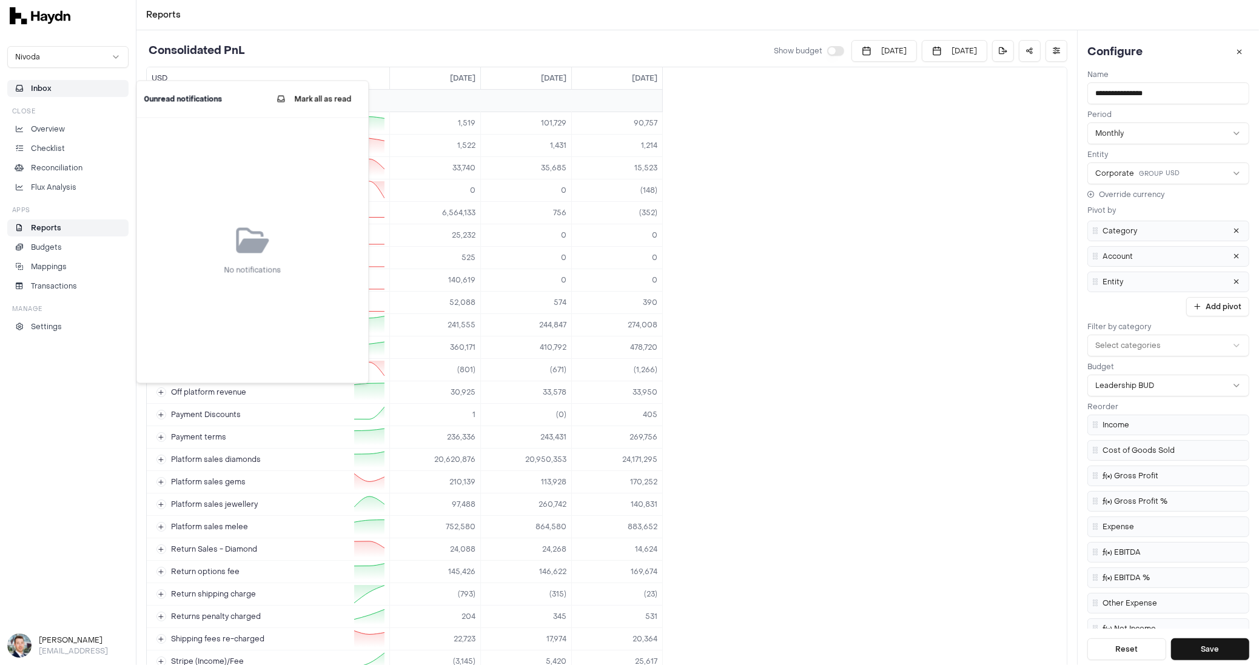
click at [50, 93] on span "Inbox" at bounding box center [41, 88] width 21 height 11
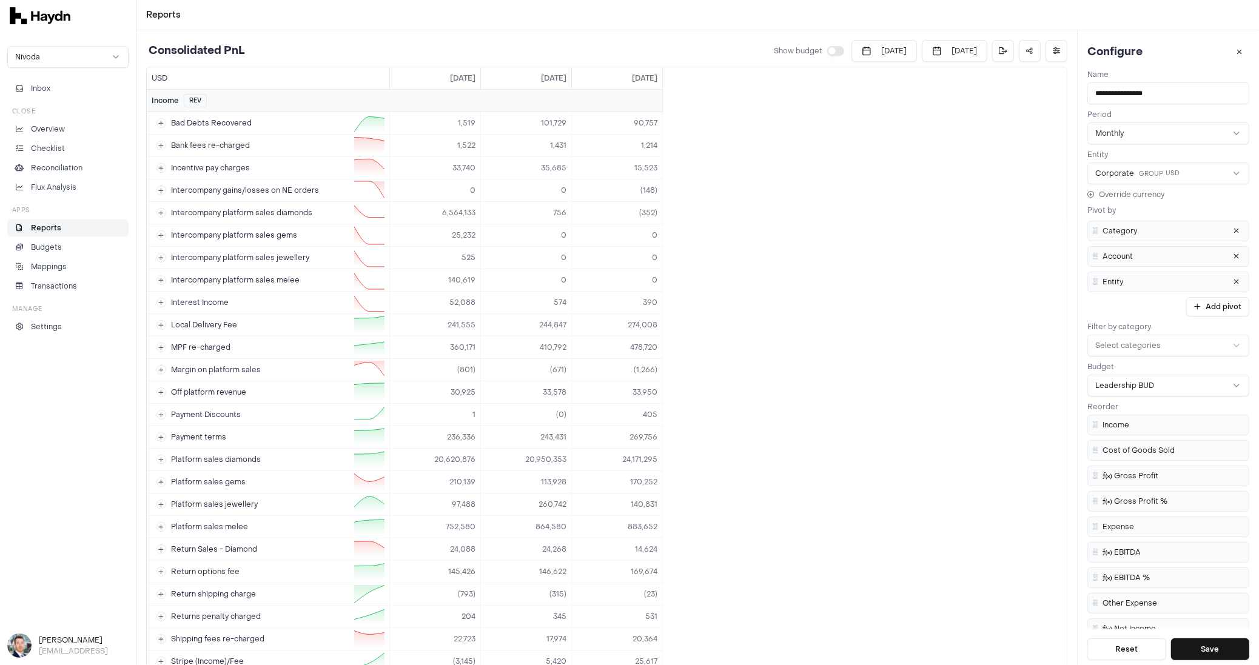
click at [828, 49] on button "button" at bounding box center [835, 51] width 17 height 10
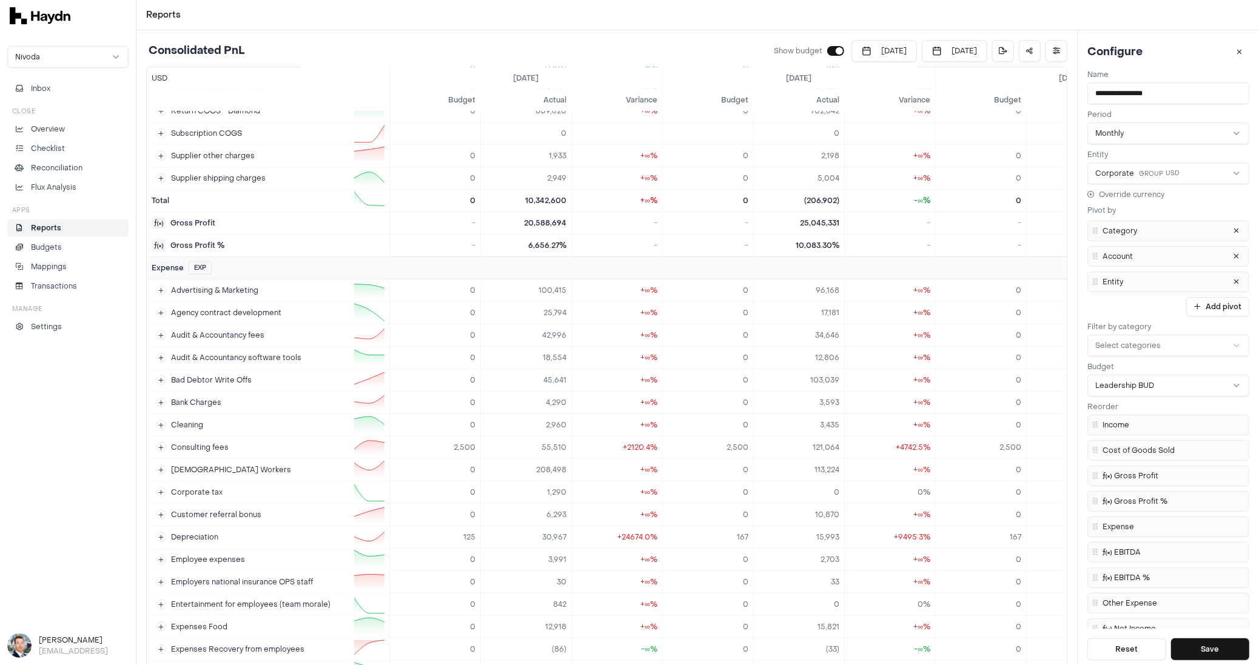
scroll to position [1444, 0]
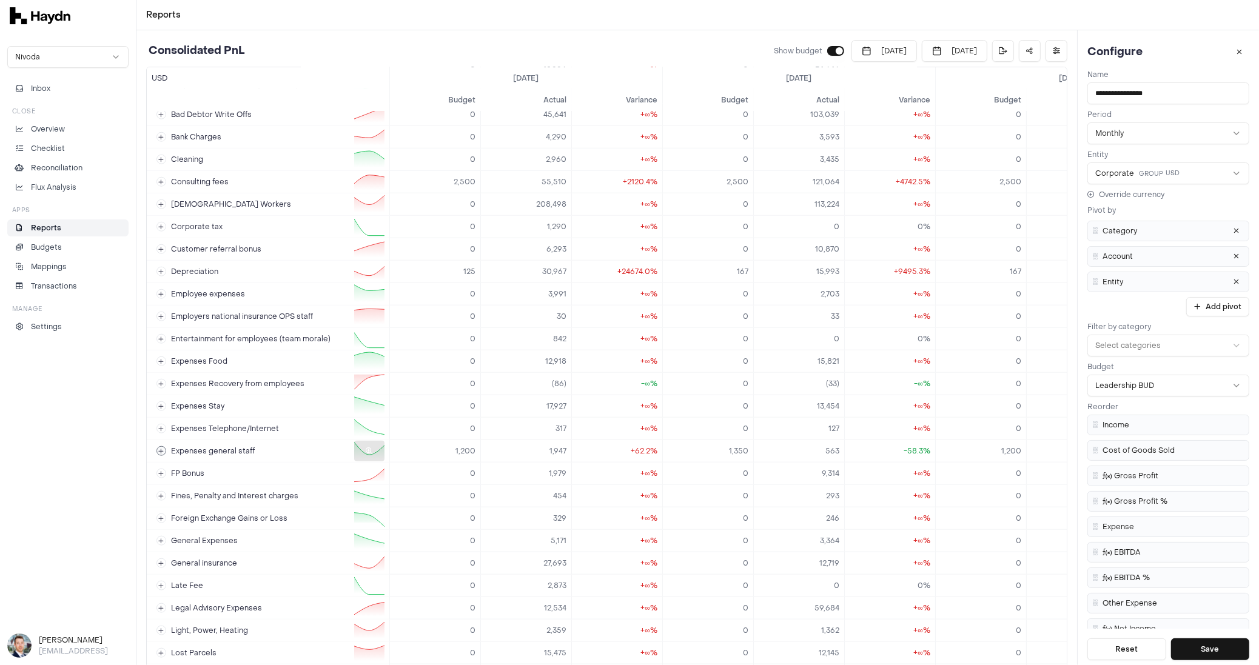
click at [160, 448] on icon at bounding box center [161, 451] width 5 height 6
click at [158, 446] on button at bounding box center [161, 451] width 10 height 10
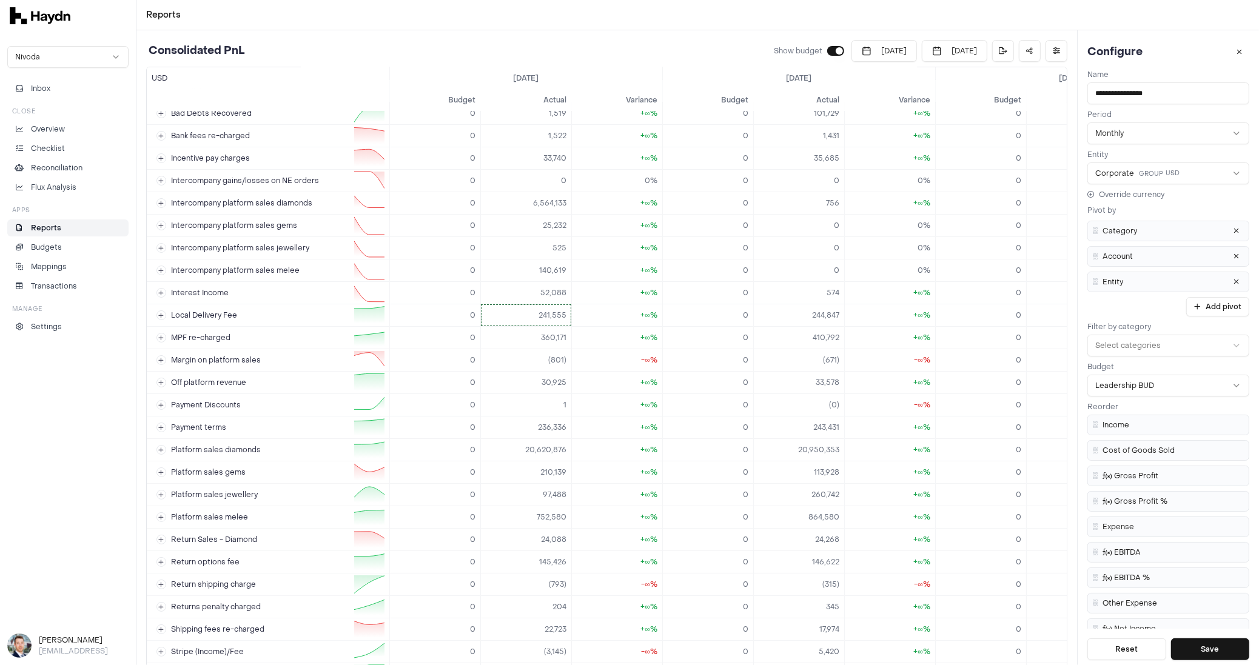
scroll to position [0, 0]
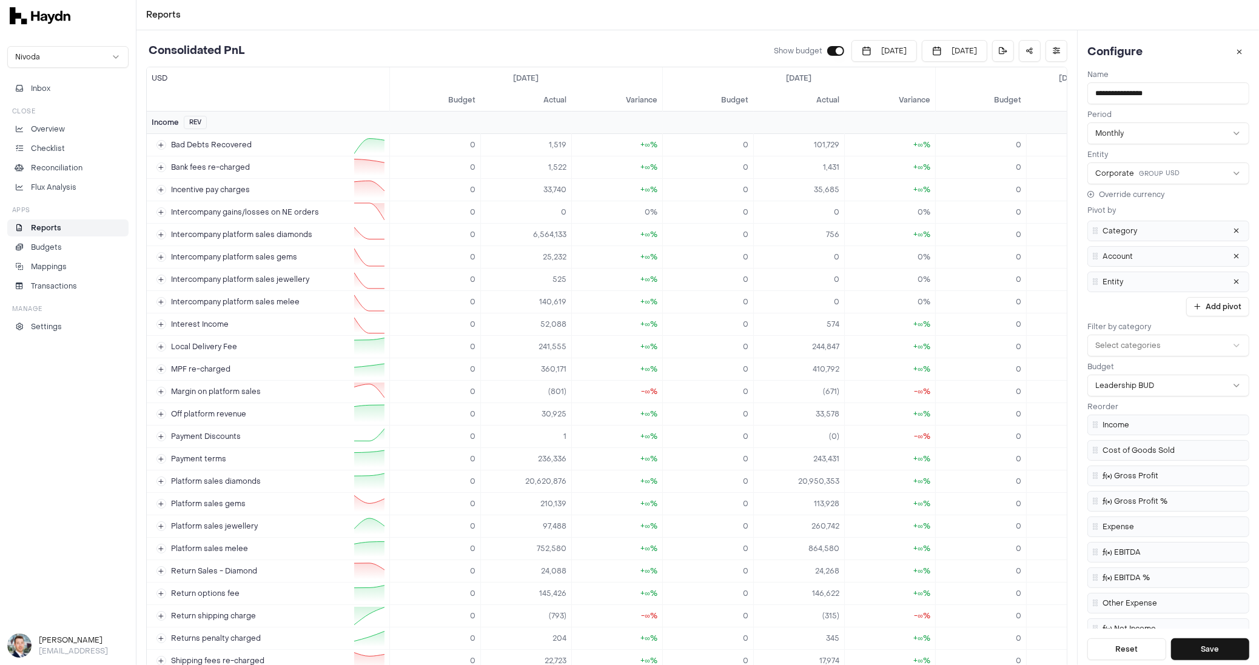
click at [827, 54] on button "button" at bounding box center [835, 51] width 17 height 10
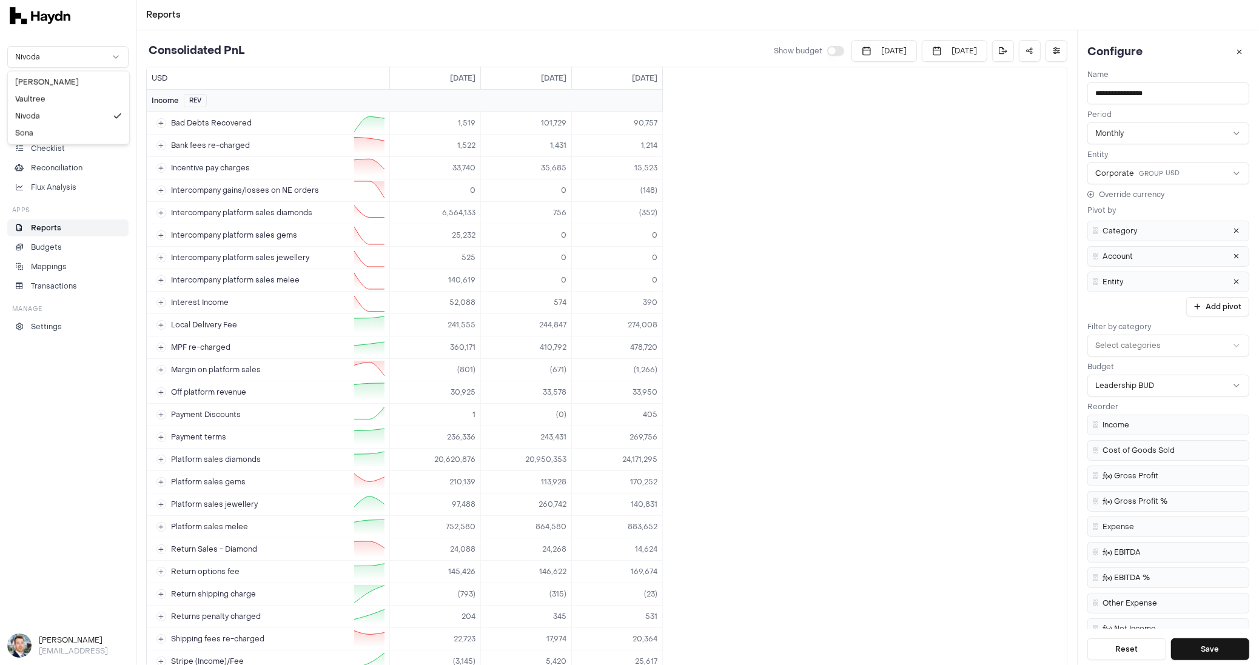
click at [76, 52] on html "Reports Nivoda Inbox Close Overview Checklist Reconciliation Flux Analysis Apps…" at bounding box center [629, 332] width 1259 height 665
click at [76, 53] on html "Reports Nivoda Inbox Close Overview Checklist Reconciliation Flux Analysis Apps…" at bounding box center [629, 332] width 1259 height 665
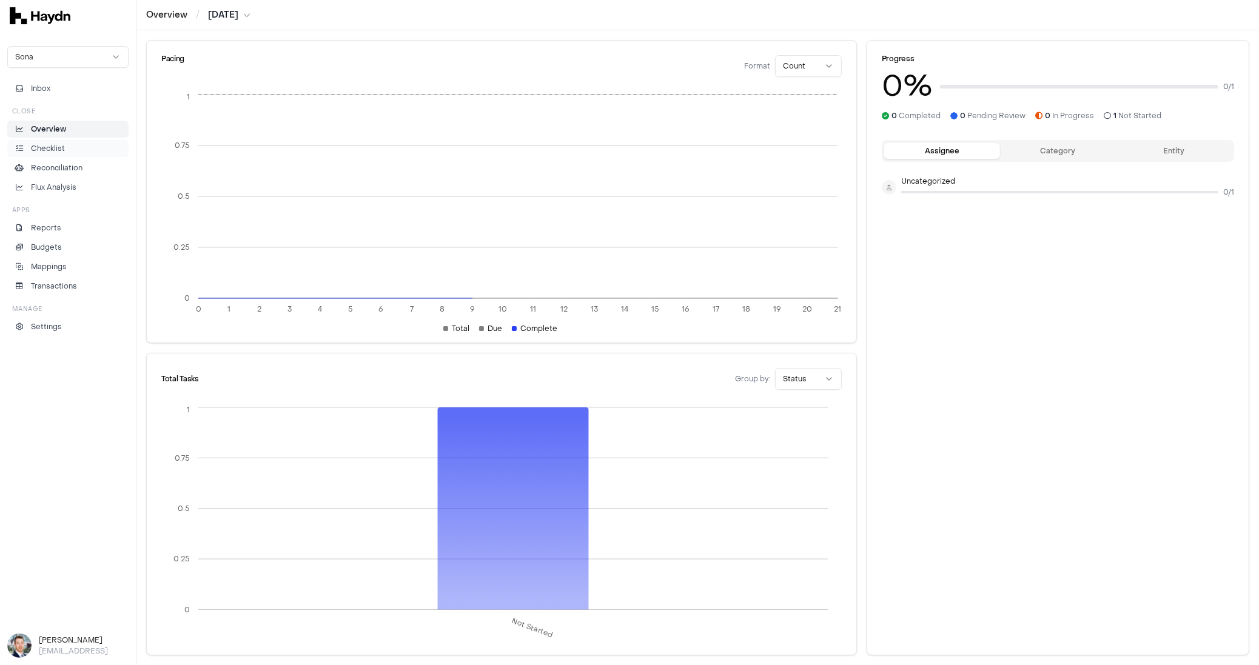
click at [57, 143] on p "Checklist" at bounding box center [48, 148] width 34 height 11
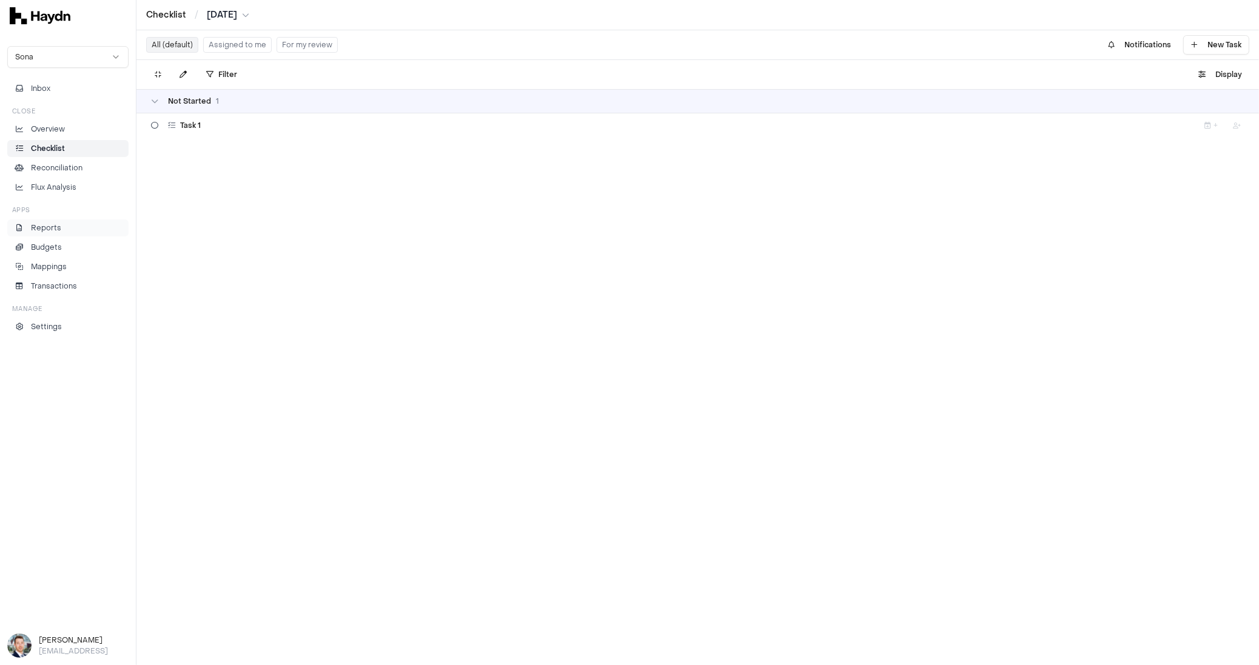
click at [45, 227] on p "Reports" at bounding box center [46, 228] width 30 height 11
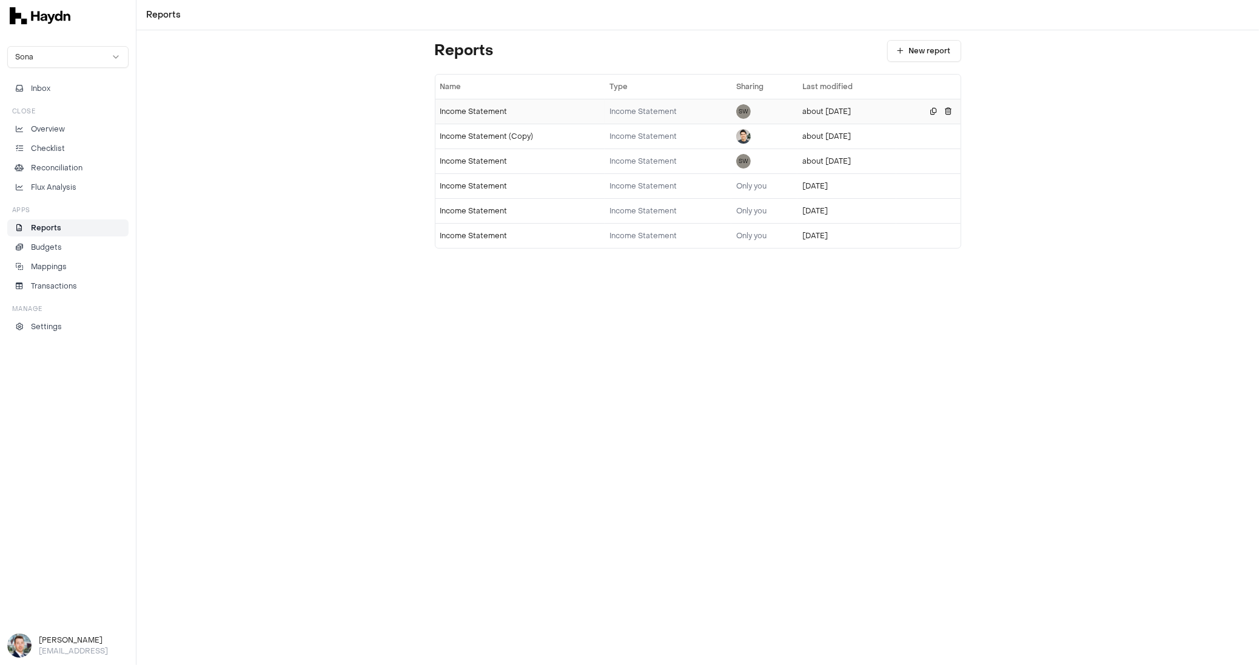
click at [472, 109] on div "Income Statement" at bounding box center [520, 112] width 160 height 10
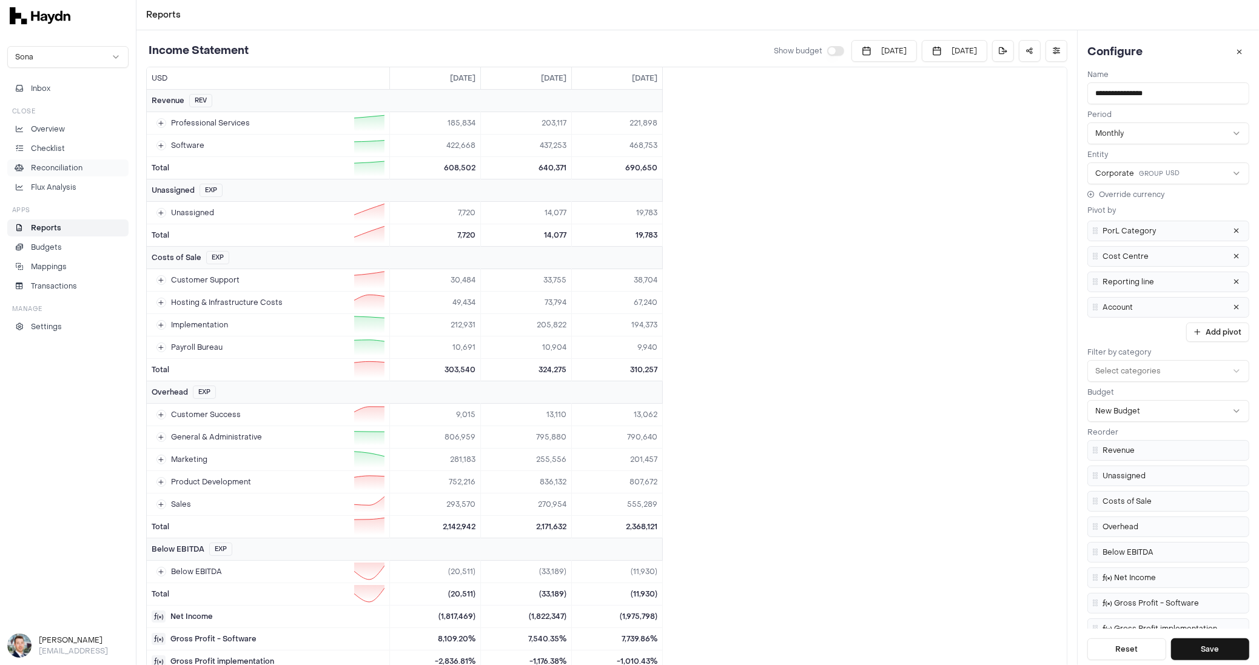
click at [64, 164] on p "Reconciliation" at bounding box center [57, 167] width 52 height 11
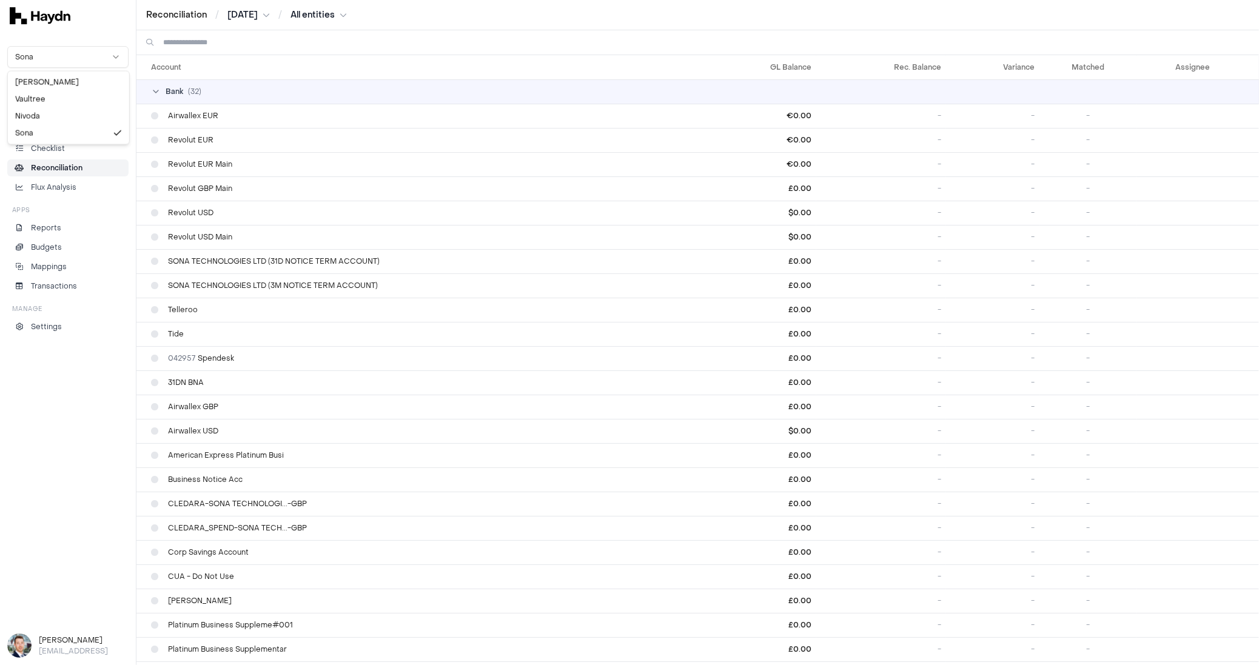
click at [85, 56] on html "Reconciliation / [DATE] / All entities Sona Inbox Close Overview Checklist Reco…" at bounding box center [629, 332] width 1259 height 665
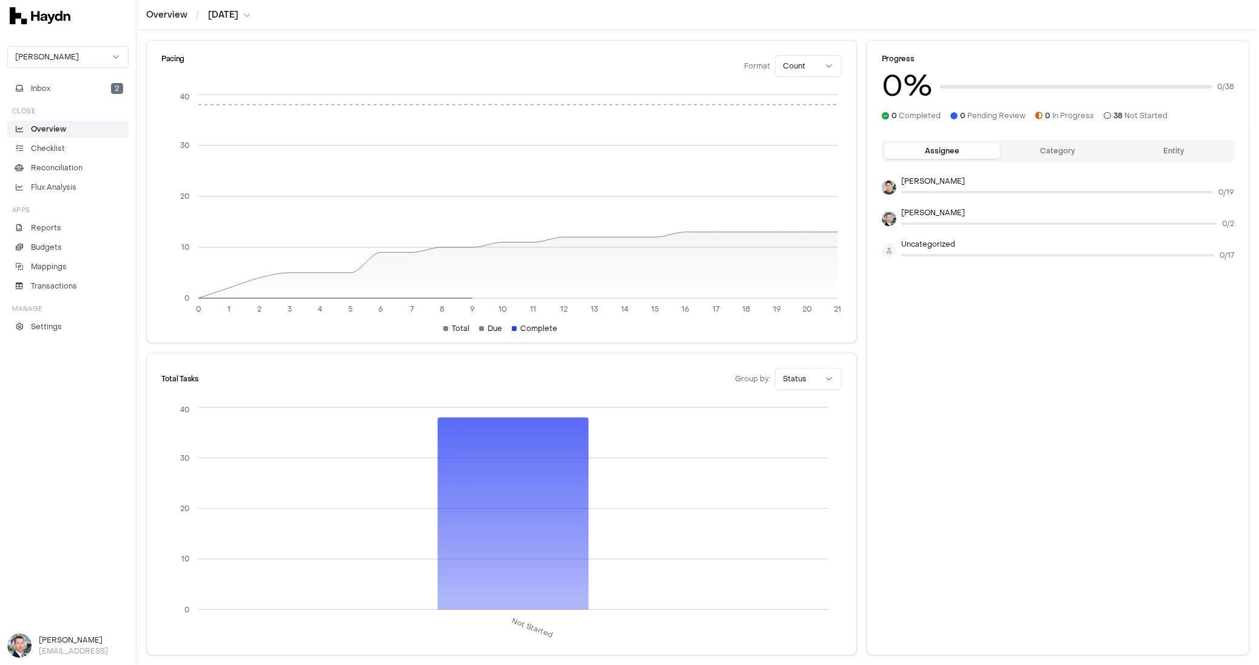
click at [70, 60] on html "Overview / [DATE] [PERSON_NAME] Inbox 2 Close Overview Checklist Reconciliation…" at bounding box center [629, 332] width 1259 height 665
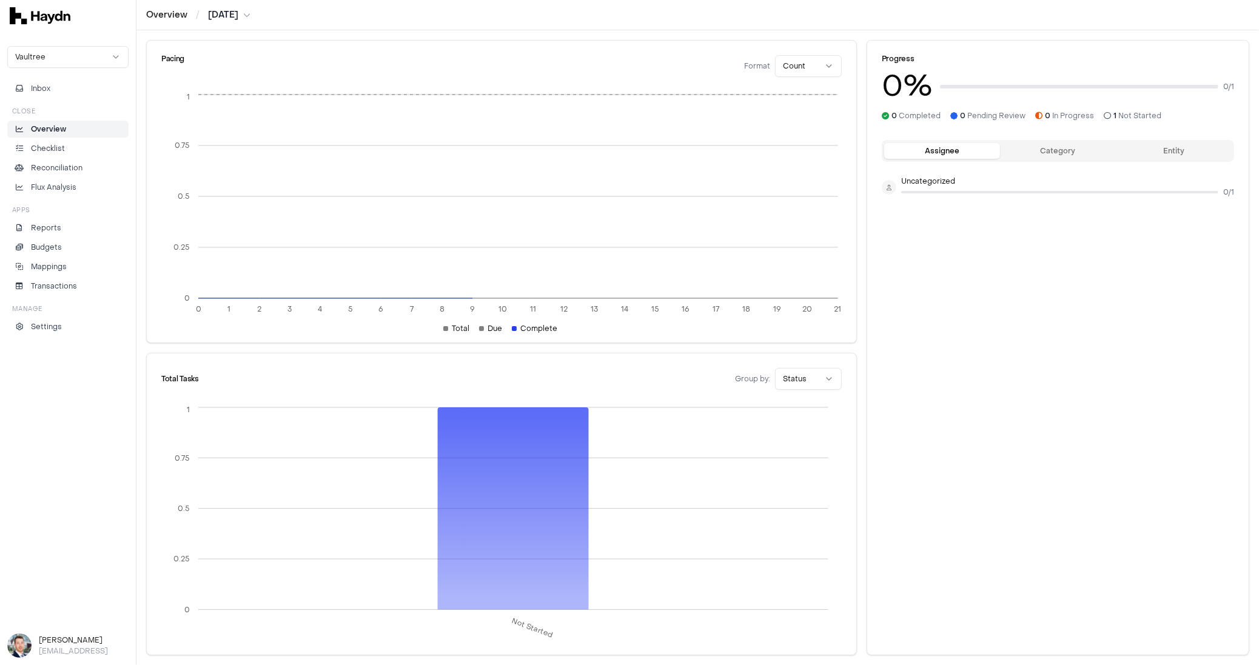
click at [72, 78] on div "Vaultree Inbox Close Overview Checklist Reconciliation Flux Analysis Apps Repor…" at bounding box center [67, 190] width 121 height 289
click at [75, 57] on html "Overview / [DATE] Vaultree Inbox Close Overview Checklist Reconciliation Flux A…" at bounding box center [629, 332] width 1259 height 665
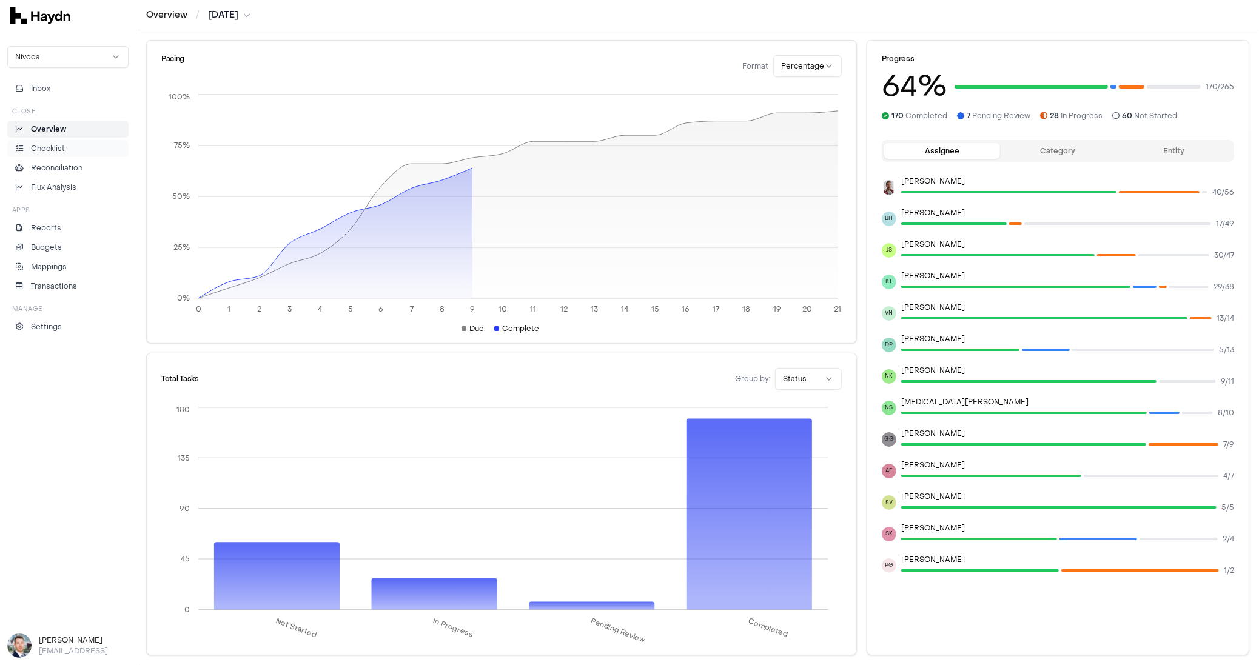
click at [59, 149] on p "Checklist" at bounding box center [48, 148] width 34 height 11
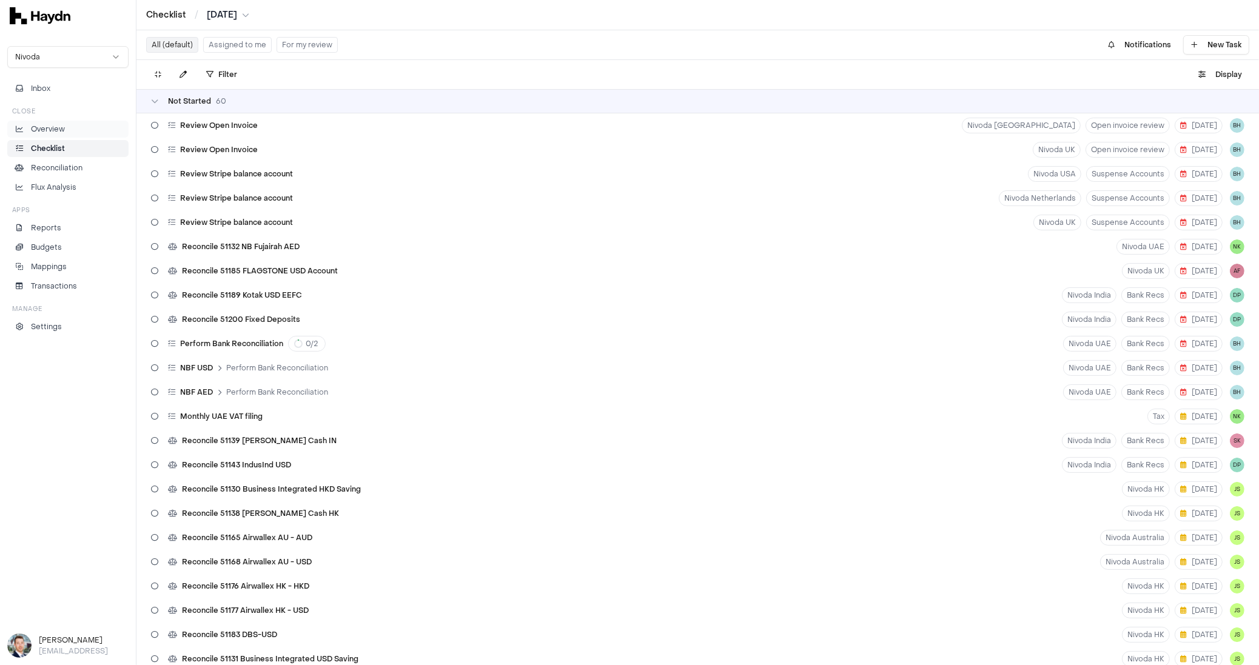
click at [69, 127] on li "Overview" at bounding box center [68, 129] width 110 height 11
